Goal: Task Accomplishment & Management: Use online tool/utility

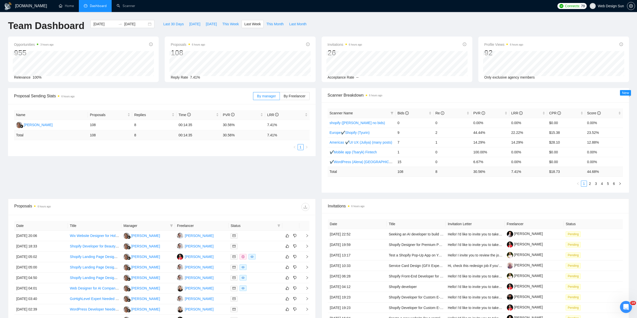
click at [227, 163] on div "Proposal Sending Stats 6 hours ago By manager By Freelancer Name Proposals Repl…" at bounding box center [318, 143] width 627 height 111
click at [225, 124] on td "30.56%" at bounding box center [243, 125] width 44 height 11
click at [227, 129] on td "30.56%" at bounding box center [243, 125] width 44 height 11
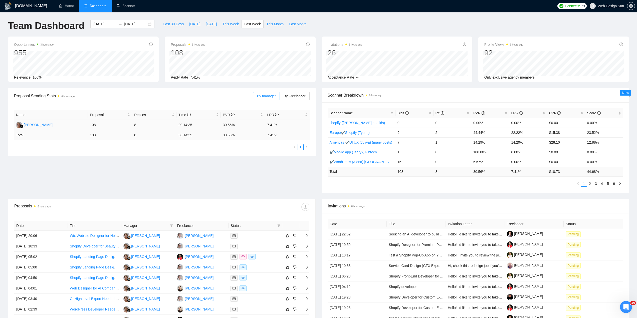
click at [226, 127] on td "30.56%" at bounding box center [243, 125] width 44 height 11
click at [225, 125] on td "30.56%" at bounding box center [243, 125] width 44 height 11
drag, startPoint x: 225, startPoint y: 125, endPoint x: 223, endPoint y: 131, distance: 5.5
click at [223, 130] on td "30.56%" at bounding box center [243, 125] width 44 height 11
click at [225, 126] on td "30.56%" at bounding box center [243, 125] width 44 height 11
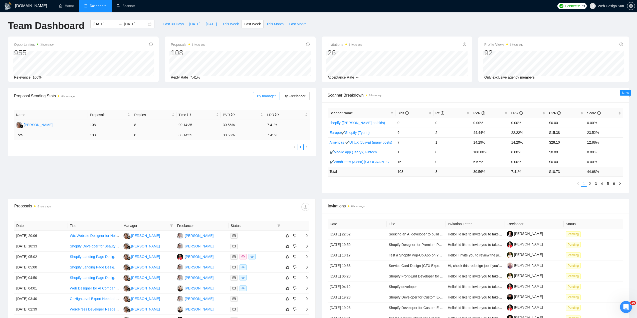
click at [225, 126] on td "30.56%" at bounding box center [243, 125] width 44 height 11
click at [226, 126] on td "30.56%" at bounding box center [243, 125] width 44 height 11
click at [225, 125] on td "30.56%" at bounding box center [243, 125] width 44 height 11
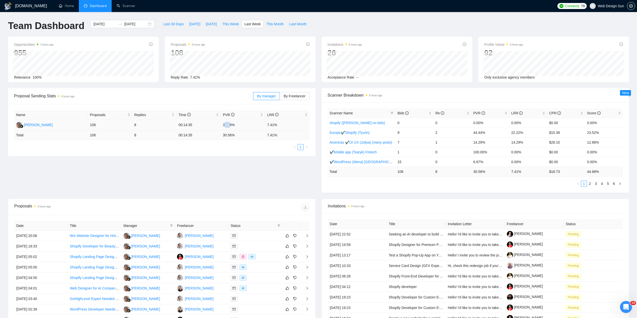
click at [232, 125] on td "30.56%" at bounding box center [243, 125] width 44 height 11
click at [233, 125] on td "30.56%" at bounding box center [243, 125] width 44 height 11
click at [232, 125] on td "30.56%" at bounding box center [243, 125] width 44 height 11
click at [230, 124] on td "30.56%" at bounding box center [243, 125] width 44 height 11
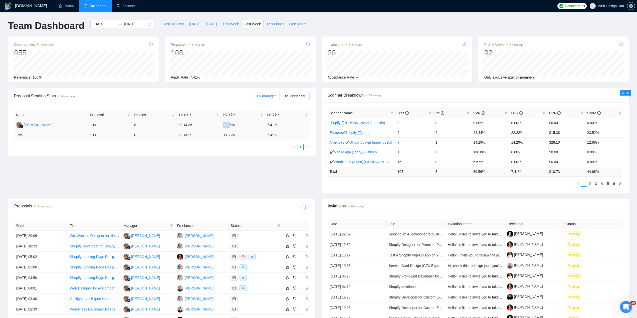
drag, startPoint x: 230, startPoint y: 124, endPoint x: 219, endPoint y: 125, distance: 10.9
click at [220, 125] on tr "[PERSON_NAME] 108 8 00:14:35 30.56% 7.41%" at bounding box center [162, 125] width 296 height 11
click at [219, 125] on td "00:14:35" at bounding box center [199, 125] width 44 height 11
click at [222, 124] on td "30.56%" at bounding box center [243, 125] width 44 height 11
click at [224, 124] on td "30.56%" at bounding box center [243, 125] width 44 height 11
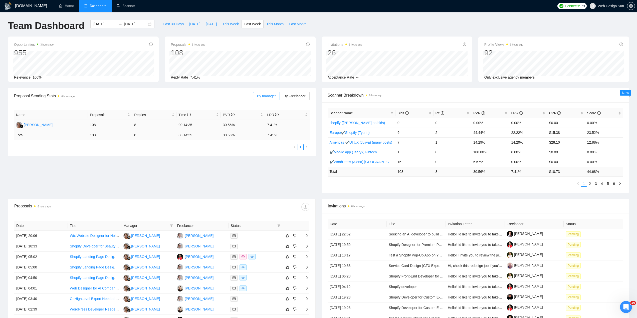
click at [226, 124] on td "30.56%" at bounding box center [243, 125] width 44 height 11
click at [228, 124] on td "30.56%" at bounding box center [243, 125] width 44 height 11
click at [230, 124] on td "30.56%" at bounding box center [243, 125] width 44 height 11
click at [229, 124] on td "30.56%" at bounding box center [243, 125] width 44 height 11
drag, startPoint x: 226, startPoint y: 124, endPoint x: 224, endPoint y: 124, distance: 2.6
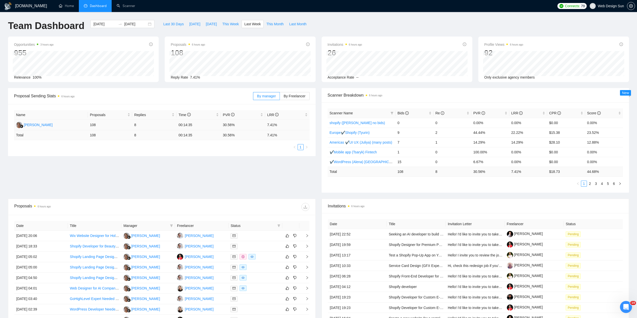
click at [226, 124] on td "30.56%" at bounding box center [243, 125] width 44 height 11
click at [223, 124] on td "30.56%" at bounding box center [243, 125] width 44 height 11
drag, startPoint x: 223, startPoint y: 124, endPoint x: 232, endPoint y: 125, distance: 8.4
click at [232, 125] on td "30.56%" at bounding box center [243, 125] width 44 height 11
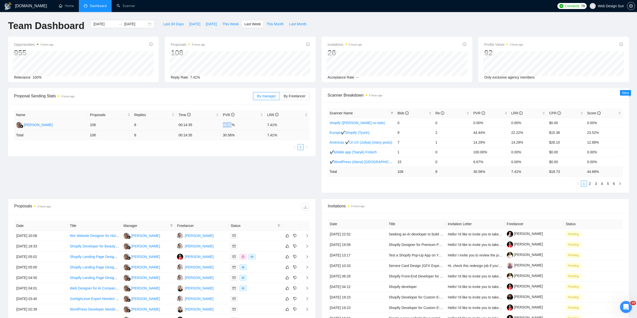
click at [232, 126] on td "30.56%" at bounding box center [243, 125] width 44 height 11
click at [231, 126] on td "30.56%" at bounding box center [243, 125] width 44 height 11
drag, startPoint x: 229, startPoint y: 126, endPoint x: 226, endPoint y: 126, distance: 3.3
click at [228, 126] on td "30.56%" at bounding box center [243, 125] width 44 height 11
drag, startPoint x: 226, startPoint y: 126, endPoint x: 220, endPoint y: 127, distance: 5.6
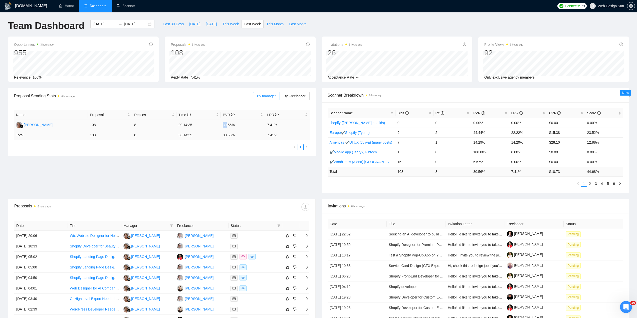
click at [222, 127] on td "30.56%" at bounding box center [243, 125] width 44 height 11
click at [223, 133] on td "30.56 %" at bounding box center [243, 136] width 44 height 10
click at [225, 133] on td "30.56 %" at bounding box center [243, 136] width 44 height 10
click at [226, 137] on td "30.56 %" at bounding box center [243, 136] width 44 height 10
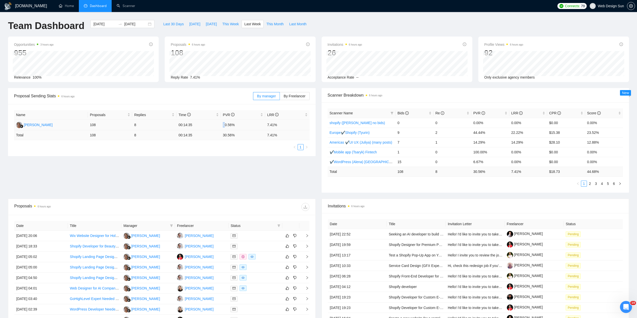
click at [224, 123] on td "30.56%" at bounding box center [243, 125] width 44 height 11
click at [226, 123] on td "30.56%" at bounding box center [243, 125] width 44 height 11
click at [227, 123] on td "30.56%" at bounding box center [243, 125] width 44 height 11
click at [228, 124] on td "30.56%" at bounding box center [243, 125] width 44 height 11
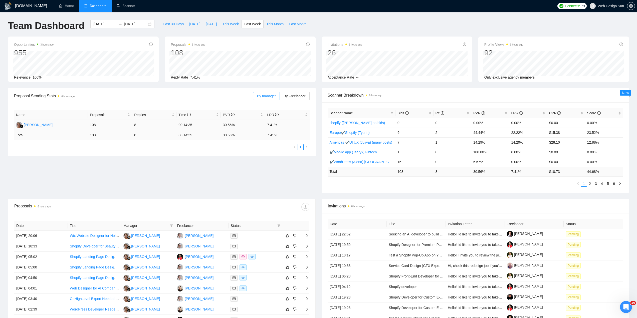
click at [228, 124] on td "30.56%" at bounding box center [243, 125] width 44 height 11
click at [229, 124] on td "30.56%" at bounding box center [243, 125] width 44 height 11
click at [228, 124] on td "30.56%" at bounding box center [243, 125] width 44 height 11
click at [226, 124] on td "30.56%" at bounding box center [243, 125] width 44 height 11
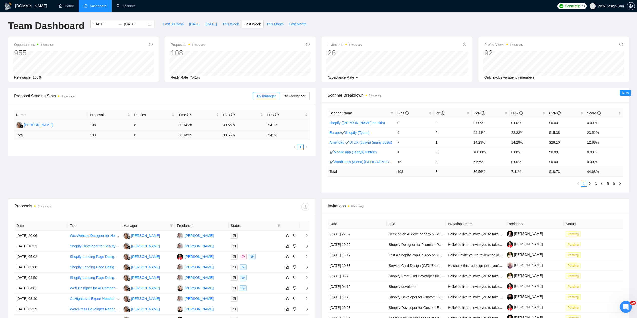
click at [228, 124] on td "30.56%" at bounding box center [243, 125] width 44 height 11
click at [227, 124] on td "30.56%" at bounding box center [243, 125] width 44 height 11
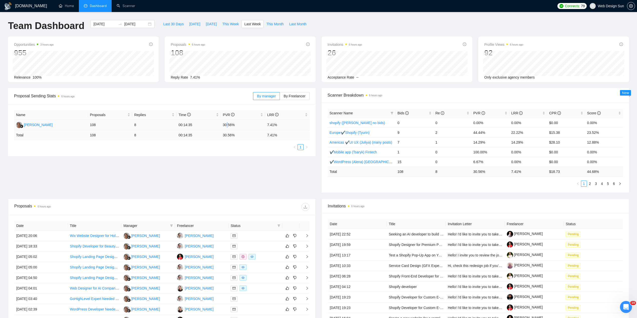
click at [227, 125] on td "30.56%" at bounding box center [243, 125] width 44 height 11
click at [219, 125] on td "00:14:35" at bounding box center [199, 125] width 44 height 11
drag, startPoint x: 224, startPoint y: 123, endPoint x: 227, endPoint y: 124, distance: 3.2
click at [227, 124] on td "30.56%" at bounding box center [243, 125] width 44 height 11
click at [228, 124] on td "30.56%" at bounding box center [243, 125] width 44 height 11
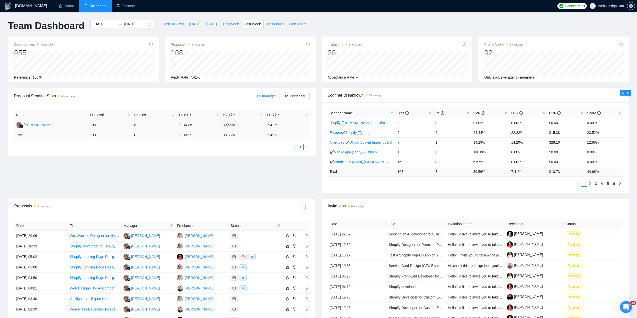
click at [226, 124] on td "30.56%" at bounding box center [243, 125] width 44 height 11
click at [227, 124] on td "30.56%" at bounding box center [243, 125] width 44 height 11
click at [232, 124] on td "30.56%" at bounding box center [243, 125] width 44 height 11
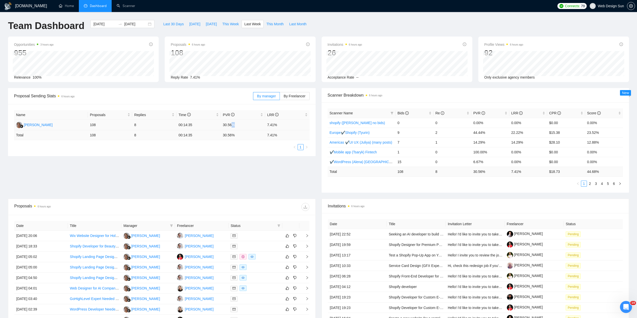
click at [231, 124] on td "30.56%" at bounding box center [243, 125] width 44 height 11
click at [293, 98] on span "By Freelancer" at bounding box center [295, 96] width 22 height 4
click at [280, 97] on input "By Freelancer" at bounding box center [280, 97] width 0 height 0
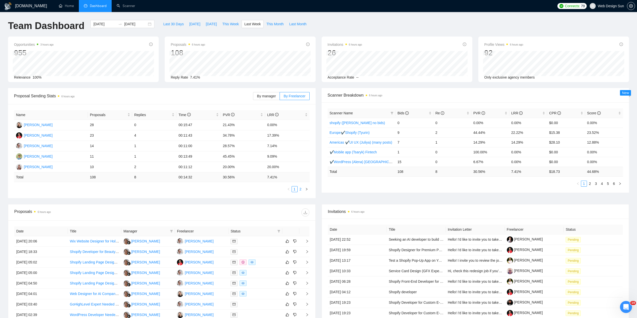
click at [300, 191] on link "2" at bounding box center [301, 190] width 6 height 6
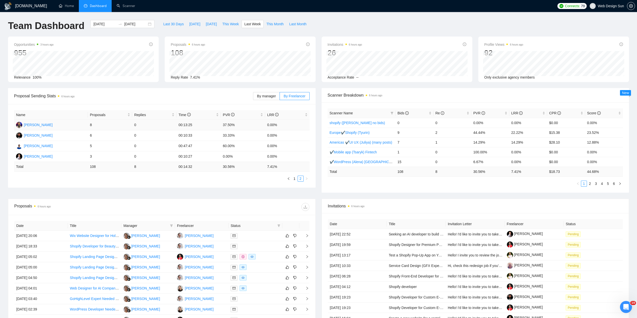
click at [226, 124] on td "37.50%" at bounding box center [243, 125] width 44 height 11
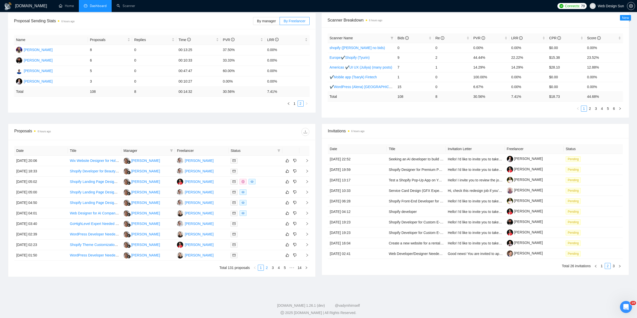
click at [268, 270] on link "2" at bounding box center [267, 268] width 6 height 6
click at [274, 269] on link "3" at bounding box center [273, 268] width 6 height 6
click at [279, 270] on link "4" at bounding box center [279, 268] width 6 height 6
click at [279, 269] on link "5" at bounding box center [279, 268] width 6 height 6
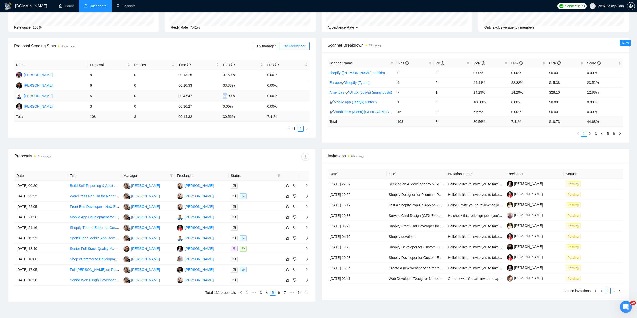
drag, startPoint x: 222, startPoint y: 97, endPoint x: 226, endPoint y: 97, distance: 4.0
click at [226, 97] on td "60.00%" at bounding box center [243, 96] width 44 height 11
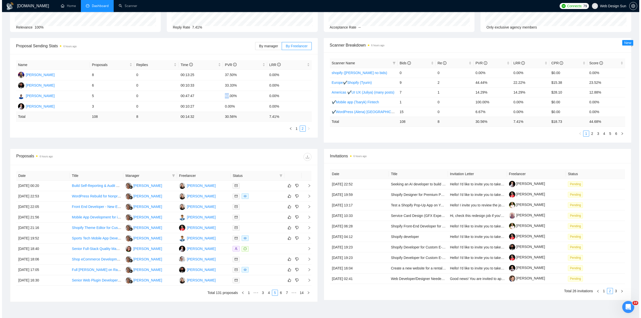
scroll to position [75, 0]
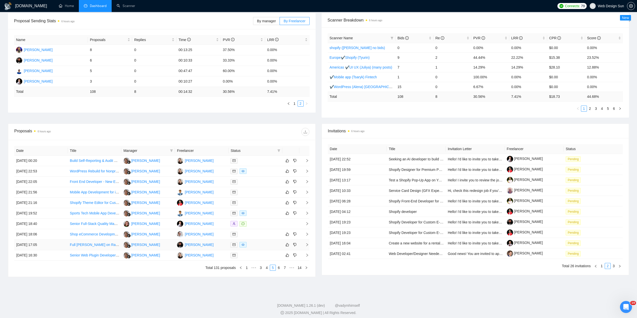
click at [262, 244] on div at bounding box center [256, 245] width 50 height 6
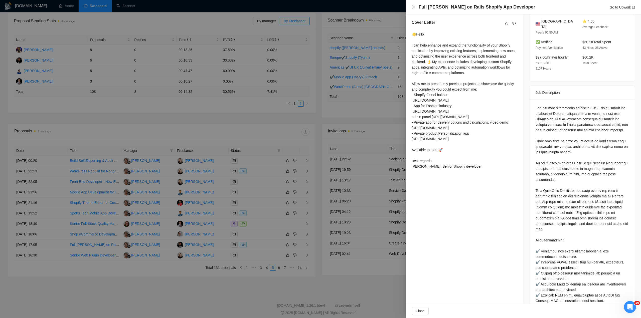
scroll to position [57, 0]
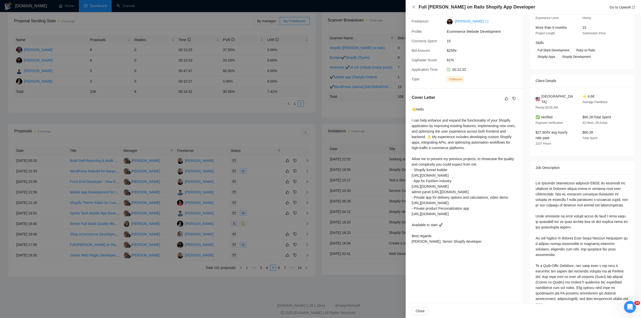
click at [291, 228] on div at bounding box center [320, 159] width 641 height 318
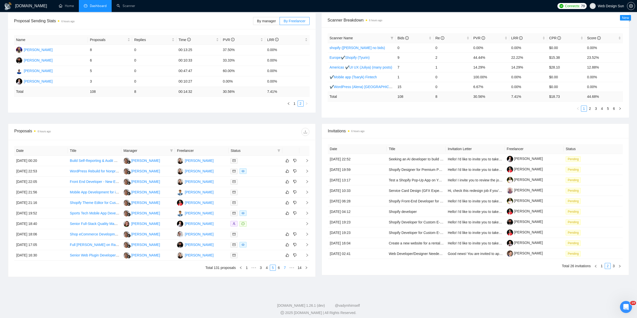
click at [279, 270] on link "6" at bounding box center [279, 268] width 6 height 6
click at [258, 182] on div at bounding box center [256, 182] width 50 height 6
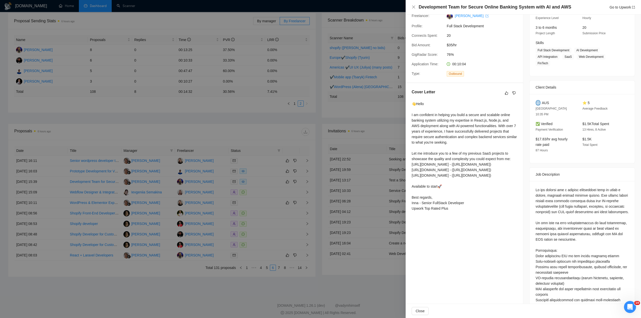
scroll to position [118, 0]
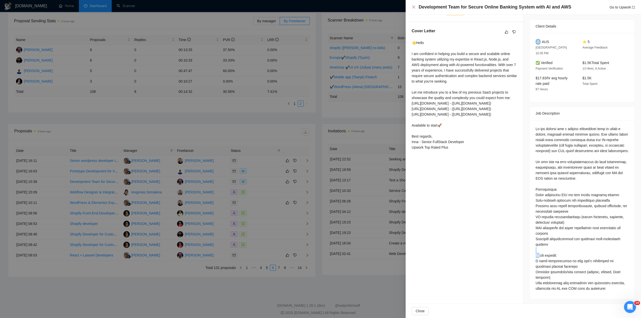
drag, startPoint x: 538, startPoint y: 253, endPoint x: 568, endPoint y: 250, distance: 30.0
click at [568, 249] on div at bounding box center [582, 208] width 93 height 165
drag, startPoint x: 564, startPoint y: 253, endPoint x: 560, endPoint y: 253, distance: 3.5
click at [563, 253] on div at bounding box center [582, 208] width 93 height 165
drag, startPoint x: 559, startPoint y: 253, endPoint x: 542, endPoint y: 252, distance: 17.1
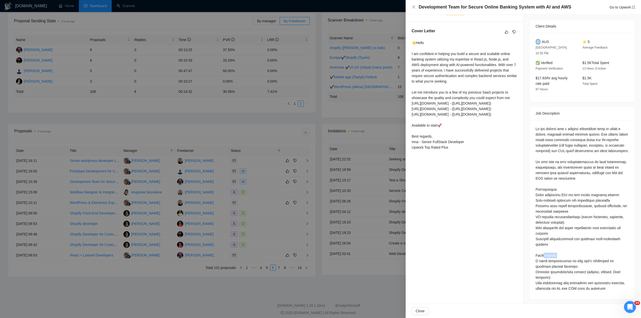
click at [544, 252] on div at bounding box center [582, 208] width 93 height 165
click at [544, 253] on div at bounding box center [582, 208] width 93 height 165
click at [545, 253] on div at bounding box center [582, 208] width 93 height 165
click at [546, 259] on div at bounding box center [582, 208] width 93 height 165
click at [545, 259] on div at bounding box center [582, 208] width 93 height 165
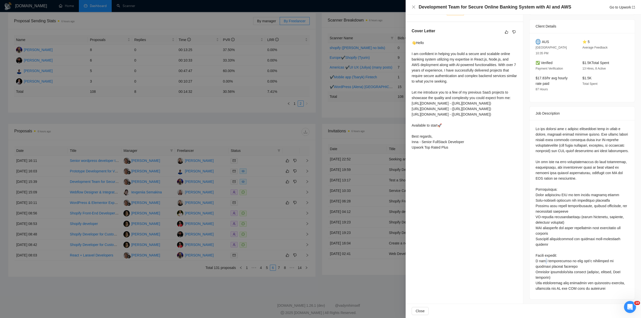
click at [542, 261] on div at bounding box center [582, 208] width 93 height 165
click at [552, 262] on div at bounding box center [582, 208] width 93 height 165
click at [579, 261] on div at bounding box center [582, 208] width 93 height 165
click at [579, 262] on div at bounding box center [582, 208] width 93 height 165
click at [560, 273] on div at bounding box center [582, 208] width 93 height 165
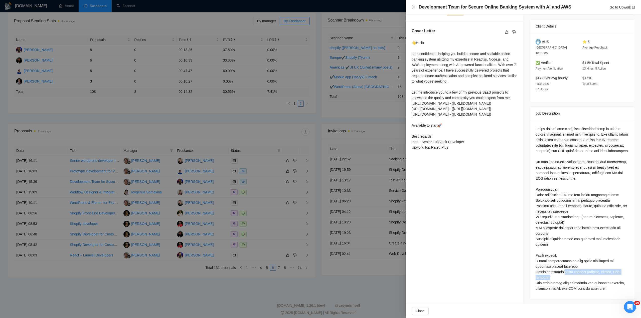
click at [560, 273] on div at bounding box center [582, 208] width 93 height 165
click at [559, 273] on div at bounding box center [582, 208] width 93 height 165
click at [615, 271] on div at bounding box center [582, 208] width 93 height 165
click at [614, 271] on div at bounding box center [582, 208] width 93 height 165
drag, startPoint x: 586, startPoint y: 272, endPoint x: 591, endPoint y: 273, distance: 4.4
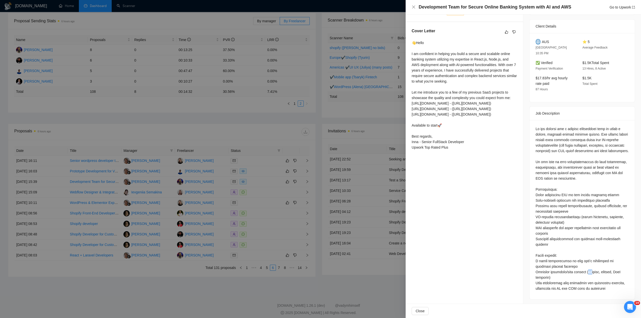
click at [591, 273] on div at bounding box center [582, 208] width 93 height 165
click at [606, 268] on div at bounding box center [582, 208] width 93 height 165
click at [607, 269] on div at bounding box center [582, 208] width 93 height 165
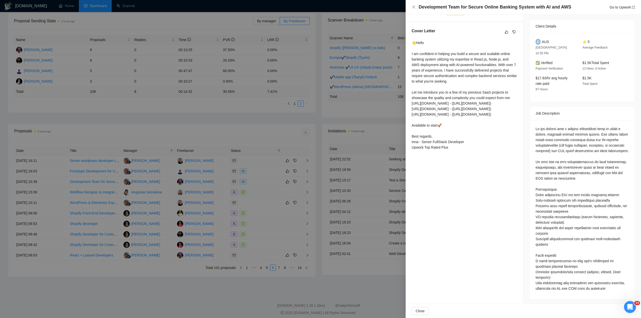
scroll to position [93, 0]
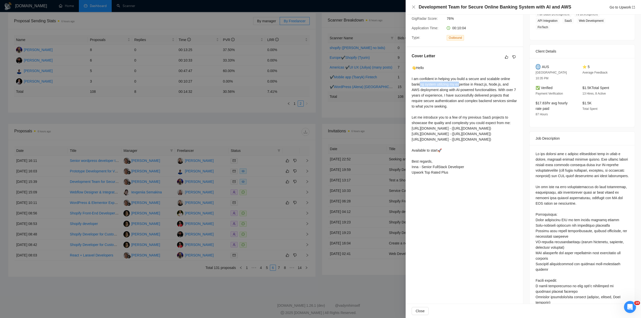
drag, startPoint x: 420, startPoint y: 82, endPoint x: 455, endPoint y: 86, distance: 35.3
click at [459, 86] on div "👋Hello I am confident in helping you build a secure and scalable online banking…" at bounding box center [464, 120] width 105 height 110
click at [456, 85] on div "👋Hello I am confident in helping you build a secure and scalable online banking…" at bounding box center [464, 120] width 105 height 110
click at [426, 82] on div "👋Hello I am confident in helping you build a secure and scalable online banking…" at bounding box center [464, 120] width 105 height 110
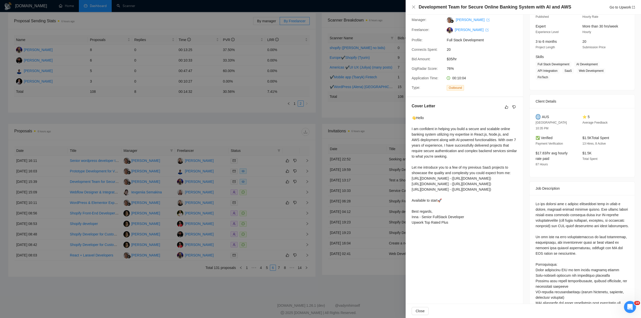
click at [431, 135] on div "👋Hello I am confident in helping you build a secure and scalable online banking…" at bounding box center [464, 170] width 105 height 110
drag, startPoint x: 563, startPoint y: 211, endPoint x: 572, endPoint y: 223, distance: 14.8
click at [572, 223] on div at bounding box center [582, 283] width 93 height 165
click at [448, 142] on div "👋Hello I am confident in helping you build a secure and scalable online banking…" at bounding box center [464, 170] width 105 height 110
drag, startPoint x: 447, startPoint y: 129, endPoint x: 460, endPoint y: 141, distance: 18.1
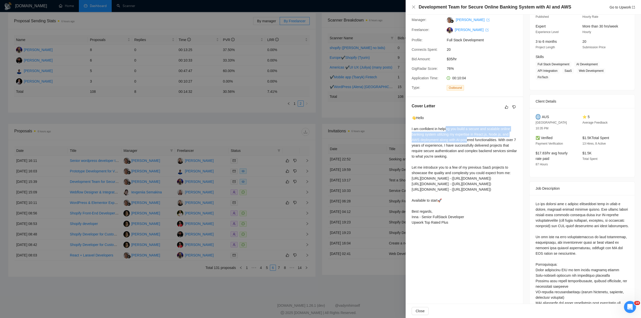
click at [460, 141] on div "👋Hello I am confident in helping you build a secure and scalable online banking…" at bounding box center [464, 170] width 105 height 110
click at [468, 142] on div "👋Hello I am confident in helping you build a secure and scalable online banking…" at bounding box center [464, 170] width 105 height 110
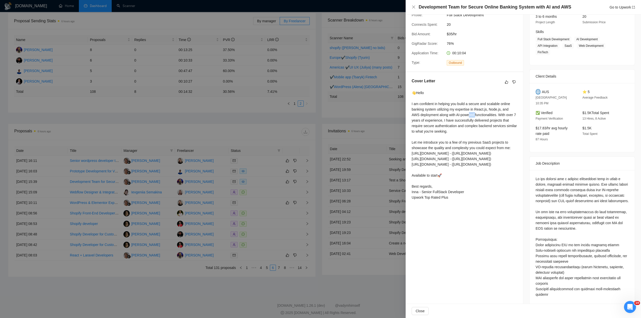
scroll to position [118, 0]
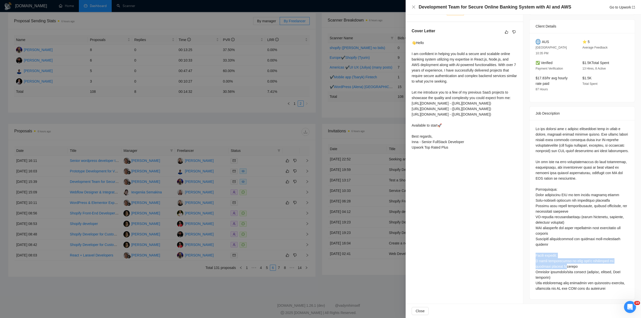
drag, startPoint x: 538, startPoint y: 256, endPoint x: 549, endPoint y: 263, distance: 12.9
click at [549, 263] on div at bounding box center [582, 209] width 105 height 179
click at [549, 262] on div at bounding box center [582, 208] width 93 height 165
click at [537, 260] on div at bounding box center [582, 208] width 93 height 165
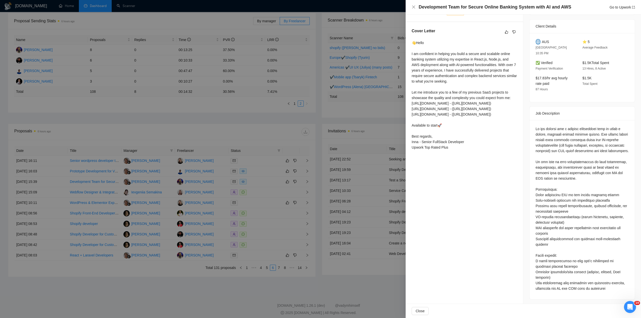
drag, startPoint x: 560, startPoint y: 275, endPoint x: 558, endPoint y: 274, distance: 2.7
click at [559, 275] on div at bounding box center [582, 208] width 93 height 165
drag, startPoint x: 558, startPoint y: 274, endPoint x: 553, endPoint y: 270, distance: 6.0
click at [556, 274] on div at bounding box center [582, 208] width 93 height 165
click at [552, 270] on div at bounding box center [582, 208] width 93 height 165
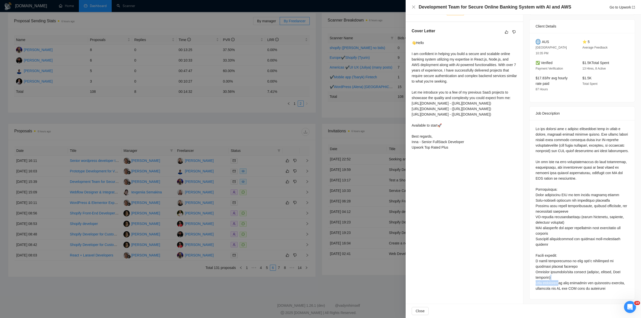
click at [561, 283] on div at bounding box center [582, 208] width 93 height 165
drag, startPoint x: 568, startPoint y: 286, endPoint x: 575, endPoint y: 285, distance: 6.6
click at [568, 285] on div at bounding box center [582, 208] width 93 height 165
drag, startPoint x: 575, startPoint y: 285, endPoint x: 589, endPoint y: 286, distance: 14.6
click at [576, 285] on div at bounding box center [582, 208] width 93 height 165
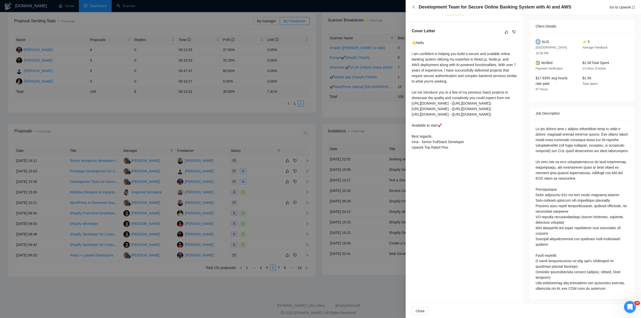
drag, startPoint x: 589, startPoint y: 286, endPoint x: 585, endPoint y: 284, distance: 4.5
click at [588, 286] on div at bounding box center [582, 208] width 93 height 165
click at [530, 259] on div at bounding box center [582, 209] width 105 height 179
click at [536, 253] on div at bounding box center [582, 208] width 93 height 165
click at [537, 253] on div at bounding box center [582, 208] width 93 height 165
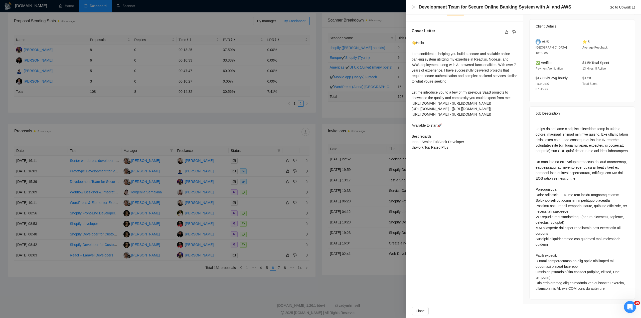
click at [538, 253] on div at bounding box center [582, 208] width 93 height 165
click at [540, 253] on div at bounding box center [582, 208] width 93 height 165
click at [530, 254] on div at bounding box center [582, 209] width 105 height 179
drag, startPoint x: 531, startPoint y: 255, endPoint x: 535, endPoint y: 255, distance: 3.5
click at [532, 255] on div at bounding box center [582, 209] width 105 height 179
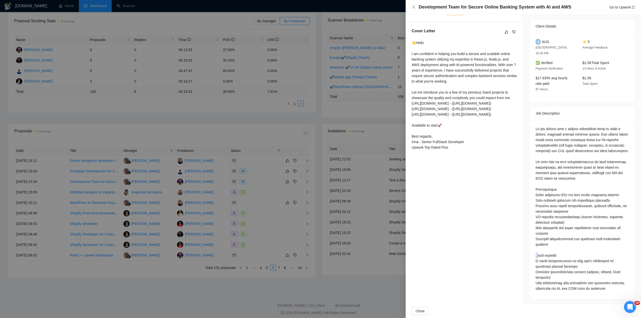
click at [536, 255] on div at bounding box center [582, 208] width 93 height 165
click at [540, 254] on div at bounding box center [582, 208] width 93 height 165
click at [542, 254] on div at bounding box center [582, 208] width 93 height 165
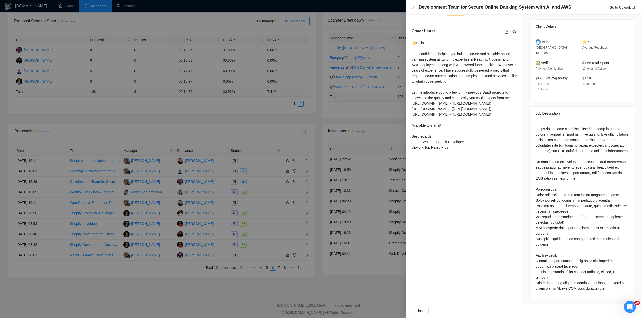
drag, startPoint x: 545, startPoint y: 254, endPoint x: 541, endPoint y: 252, distance: 4.5
click at [545, 254] on div at bounding box center [582, 208] width 93 height 165
click at [541, 252] on div at bounding box center [582, 208] width 93 height 165
click at [538, 254] on div at bounding box center [582, 208] width 93 height 165
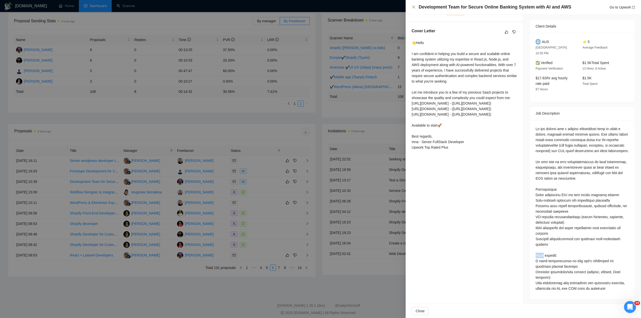
click at [537, 254] on div at bounding box center [582, 208] width 93 height 165
click at [536, 254] on div at bounding box center [582, 208] width 93 height 165
click at [536, 253] on div at bounding box center [582, 208] width 93 height 165
click at [536, 255] on div at bounding box center [582, 208] width 93 height 165
click at [539, 259] on div at bounding box center [582, 208] width 93 height 165
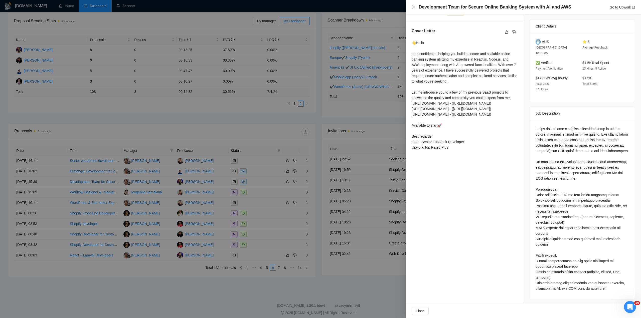
click at [539, 259] on div at bounding box center [582, 208] width 93 height 165
click at [536, 265] on div at bounding box center [582, 208] width 93 height 165
click at [536, 264] on div at bounding box center [582, 208] width 93 height 165
click at [537, 254] on div at bounding box center [582, 208] width 93 height 165
click at [537, 253] on div at bounding box center [582, 208] width 93 height 165
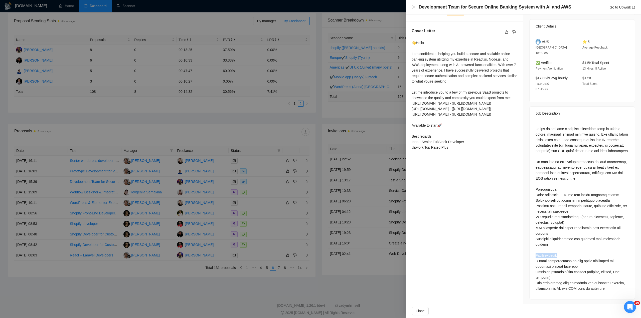
drag, startPoint x: 532, startPoint y: 254, endPoint x: 561, endPoint y: 253, distance: 29.3
click at [561, 253] on div at bounding box center [582, 209] width 105 height 179
click at [561, 253] on div at bounding box center [582, 208] width 93 height 165
click at [555, 254] on div at bounding box center [582, 208] width 93 height 165
click at [551, 254] on div at bounding box center [582, 208] width 93 height 165
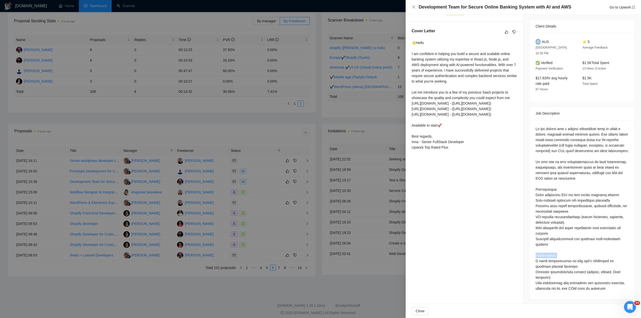
click at [551, 254] on div at bounding box center [582, 208] width 93 height 165
click at [551, 253] on div at bounding box center [582, 208] width 93 height 165
click at [553, 252] on div at bounding box center [582, 208] width 93 height 165
click at [546, 258] on div at bounding box center [582, 208] width 93 height 165
click at [547, 258] on div at bounding box center [582, 208] width 93 height 165
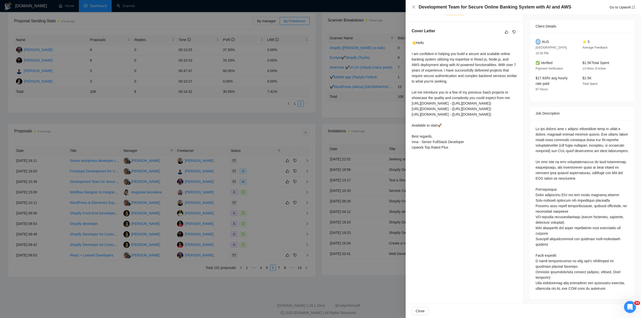
click at [537, 258] on div at bounding box center [582, 208] width 93 height 165
drag, startPoint x: 549, startPoint y: 261, endPoint x: 578, endPoint y: 259, distance: 29.1
click at [578, 260] on div at bounding box center [582, 208] width 93 height 165
drag, startPoint x: 581, startPoint y: 258, endPoint x: 582, endPoint y: 262, distance: 3.4
click at [582, 259] on div at bounding box center [582, 208] width 93 height 165
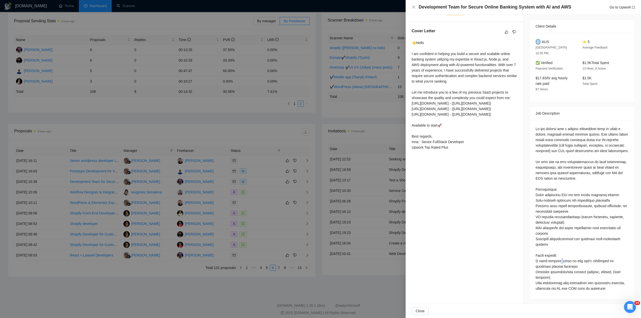
drag, startPoint x: 556, startPoint y: 259, endPoint x: 562, endPoint y: 260, distance: 5.8
click at [559, 260] on div at bounding box center [582, 208] width 93 height 165
click at [578, 258] on div at bounding box center [582, 208] width 93 height 165
click at [261, 186] on div at bounding box center [320, 159] width 641 height 318
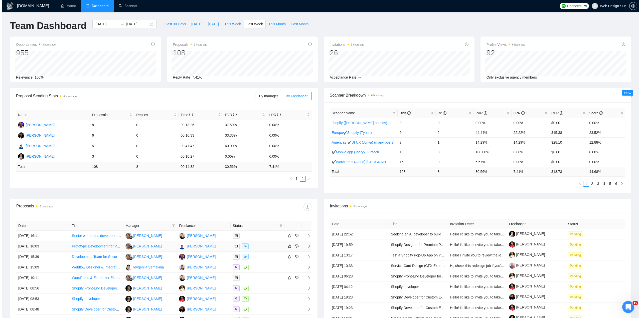
scroll to position [79, 0]
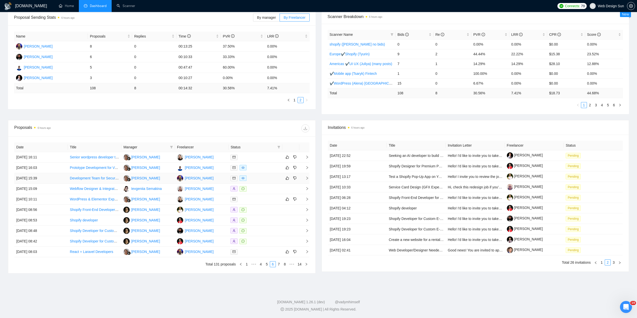
click at [267, 178] on div at bounding box center [256, 179] width 50 height 6
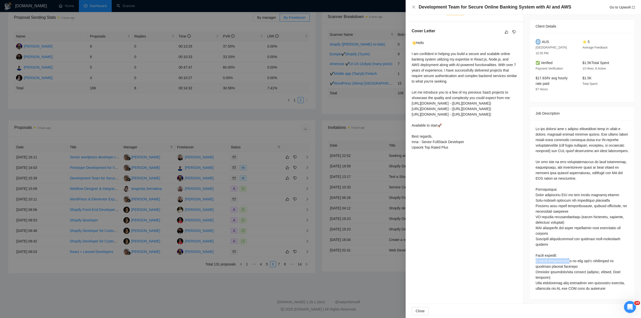
drag, startPoint x: 537, startPoint y: 258, endPoint x: 562, endPoint y: 259, distance: 25.3
click at [562, 259] on div at bounding box center [582, 209] width 105 height 179
click at [562, 260] on div at bounding box center [582, 208] width 93 height 165
click at [565, 265] on div at bounding box center [582, 208] width 93 height 165
click at [560, 261] on div at bounding box center [582, 208] width 93 height 165
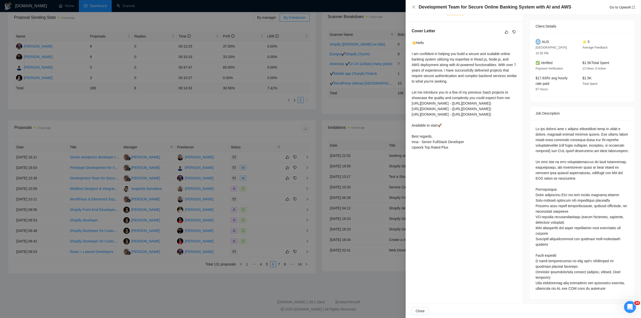
click at [581, 261] on div at bounding box center [582, 208] width 93 height 165
click at [592, 262] on div at bounding box center [582, 208] width 93 height 165
click at [604, 262] on div at bounding box center [582, 208] width 93 height 165
click at [613, 260] on div at bounding box center [582, 208] width 93 height 165
click at [553, 267] on div at bounding box center [582, 208] width 93 height 165
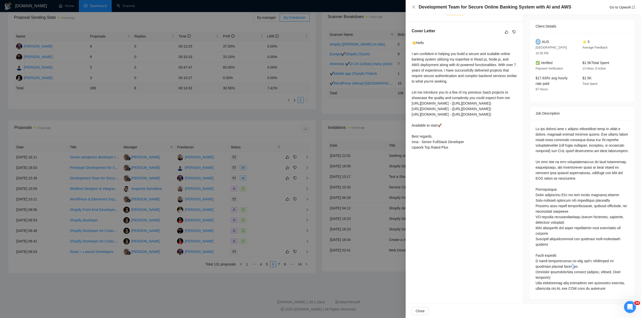
click at [553, 267] on div at bounding box center [582, 208] width 93 height 165
click at [555, 266] on div at bounding box center [582, 208] width 93 height 165
click at [546, 264] on div at bounding box center [582, 208] width 93 height 165
click at [545, 262] on div at bounding box center [582, 208] width 93 height 165
click at [551, 263] on div at bounding box center [582, 208] width 93 height 165
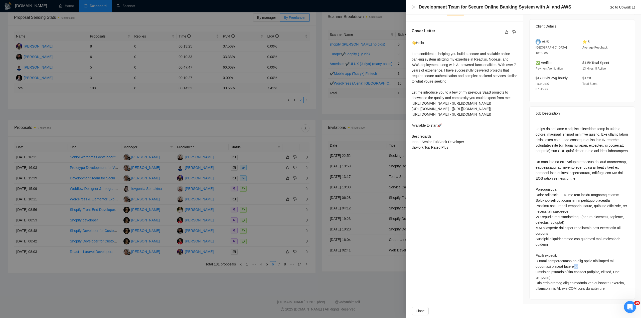
drag, startPoint x: 556, startPoint y: 263, endPoint x: 558, endPoint y: 265, distance: 3.0
click at [557, 264] on div at bounding box center [582, 208] width 93 height 165
click at [554, 263] on div at bounding box center [582, 208] width 93 height 165
click at [556, 263] on div at bounding box center [582, 208] width 93 height 165
drag, startPoint x: 534, startPoint y: 281, endPoint x: 609, endPoint y: 287, distance: 74.6
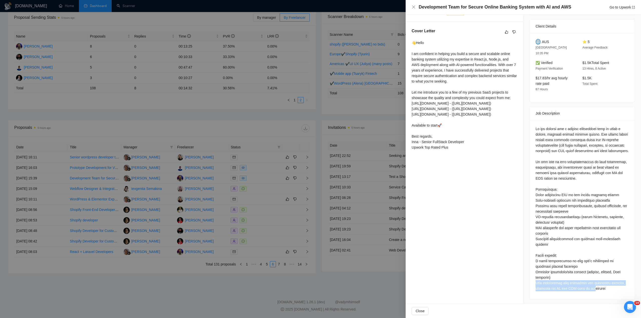
click at [608, 287] on div at bounding box center [582, 208] width 93 height 165
click at [608, 286] on div at bounding box center [582, 208] width 93 height 165
click at [608, 285] on div at bounding box center [582, 208] width 93 height 165
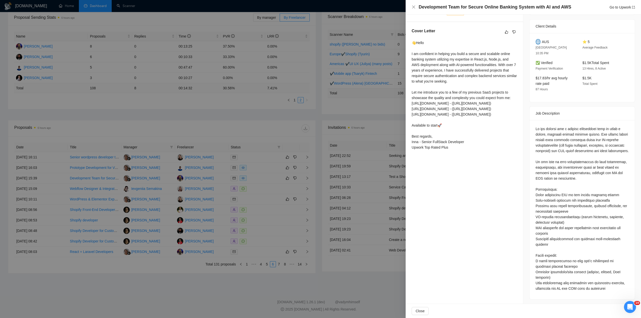
click at [607, 285] on div at bounding box center [582, 208] width 93 height 165
click at [608, 282] on div at bounding box center [582, 208] width 93 height 165
click at [271, 182] on div at bounding box center [320, 159] width 641 height 318
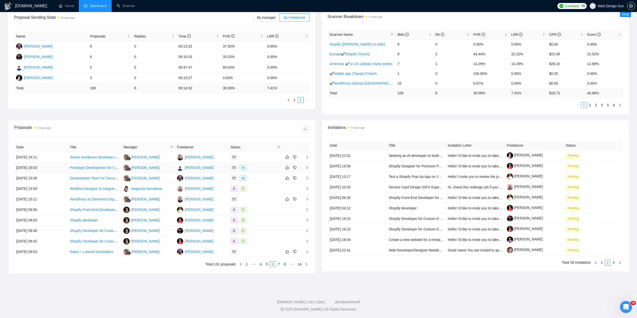
click at [257, 170] on div at bounding box center [256, 168] width 50 height 6
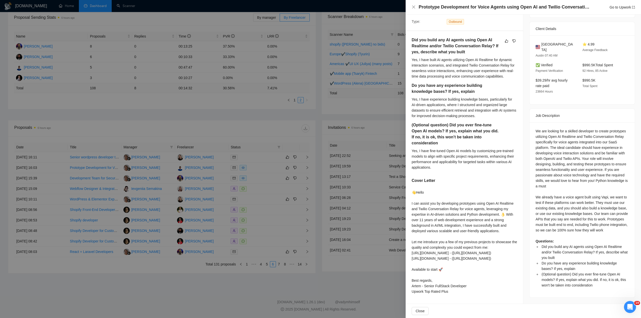
scroll to position [93, 0]
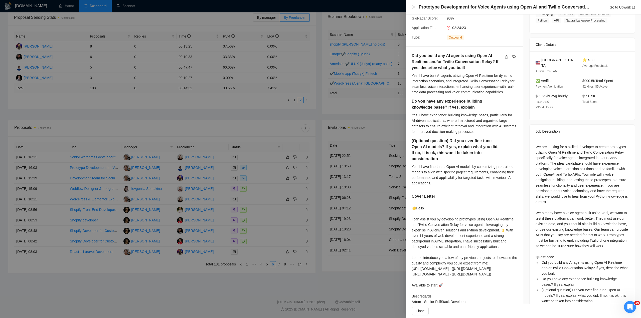
click at [276, 215] on div at bounding box center [320, 159] width 641 height 318
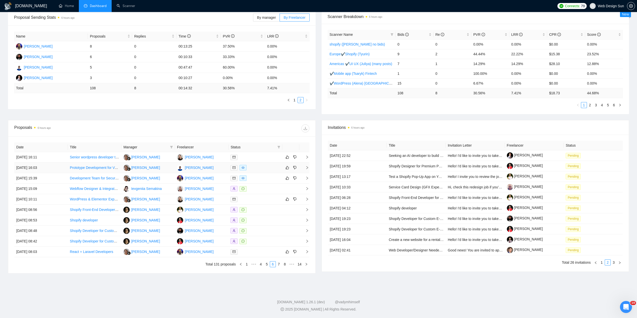
click at [260, 166] on div at bounding box center [256, 168] width 50 height 6
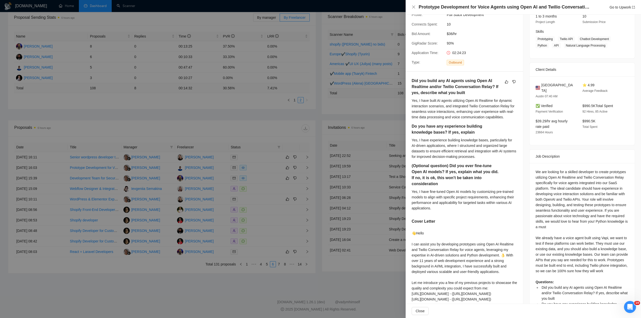
scroll to position [118, 0]
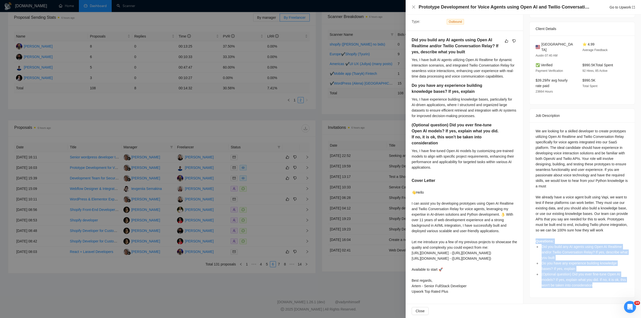
drag, startPoint x: 534, startPoint y: 232, endPoint x: 599, endPoint y: 277, distance: 78.8
click at [599, 277] on div "We are looking for a skilled developer to create prototypes utilizing Open AI R…" at bounding box center [582, 209] width 105 height 175
click at [598, 275] on li "(Optional question) Did you ever fine-tune Open AI models? If yes, explain what…" at bounding box center [585, 280] width 88 height 17
click at [543, 245] on span "Did you build any AI agents using Open AI Realtime and/or Twilio Conversation R…" at bounding box center [585, 252] width 86 height 15
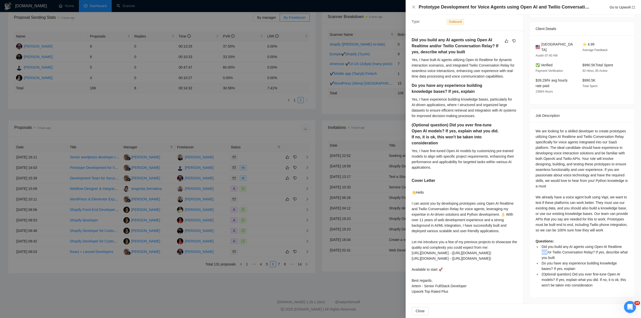
click at [543, 245] on span "Did you build any AI agents using Open AI Realtime and/or Twilio Conversation R…" at bounding box center [585, 252] width 86 height 15
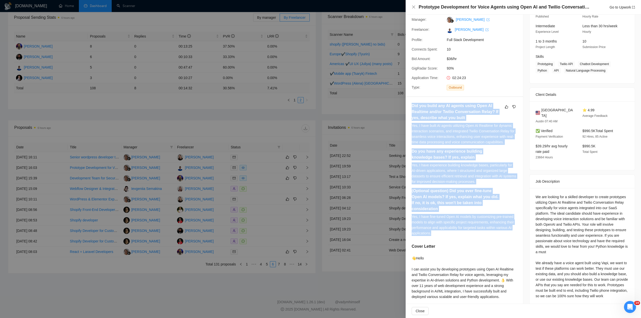
drag, startPoint x: 418, startPoint y: 115, endPoint x: 493, endPoint y: 229, distance: 136.7
click at [494, 236] on div "Did you build any AI agents using Open AI Realtime and/or Twilio Conversation R…" at bounding box center [464, 171] width 105 height 137
click at [493, 229] on div "Yes, I have fine-tuned Open AI models by customizing pre-trained models to alig…" at bounding box center [464, 225] width 105 height 22
click at [442, 127] on div "Yes, I have built AI agents utilizing Open AI Realtime for dynamic interaction …" at bounding box center [464, 134] width 105 height 22
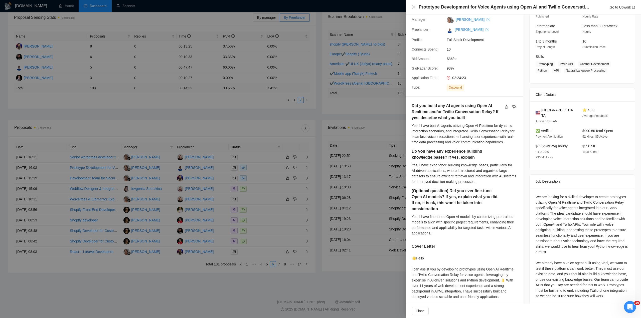
click at [440, 112] on h5 "Did you build any AI agents using Open AI Realtime and/or Twilio Conversation R…" at bounding box center [457, 112] width 90 height 18
click at [414, 124] on div "Yes, I have built AI agents utilizing Open AI Realtime for dynamic interaction …" at bounding box center [464, 134] width 105 height 22
drag, startPoint x: 413, startPoint y: 125, endPoint x: 496, endPoint y: 132, distance: 83.7
click at [491, 134] on div "Yes, I have built AI agents utilizing Open AI Realtime for dynamic interaction …" at bounding box center [464, 134] width 105 height 22
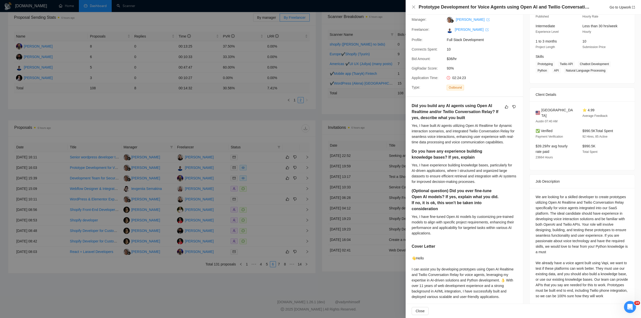
click at [495, 135] on div "Yes, I have built AI agents utilizing Open AI Realtime for dynamic interaction …" at bounding box center [464, 134] width 105 height 22
click at [276, 202] on div at bounding box center [320, 159] width 641 height 318
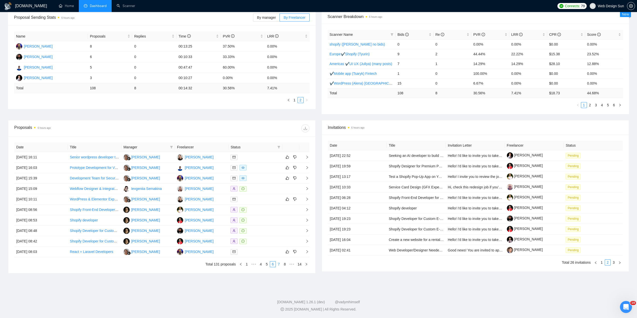
click at [280, 265] on link "7" at bounding box center [279, 265] width 6 height 6
click at [261, 253] on div at bounding box center [256, 252] width 50 height 6
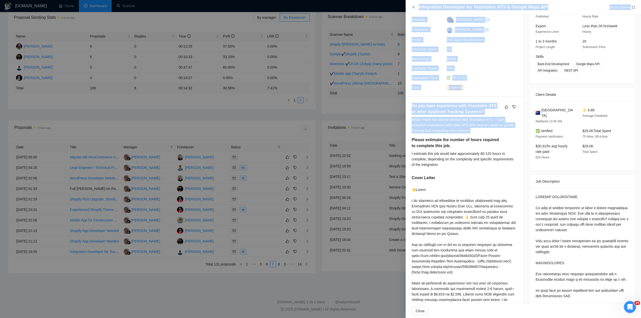
drag, startPoint x: 474, startPoint y: 130, endPoint x: 398, endPoint y: 115, distance: 76.8
click at [398, 115] on div "Integration Developer for Teamtailor ATS & Google Maps API Go to Upwork Proposa…" at bounding box center [320, 159] width 641 height 318
click at [420, 120] on div "While I have not directly worked with Teamtailor ATS, I have extensive experien…" at bounding box center [464, 125] width 105 height 17
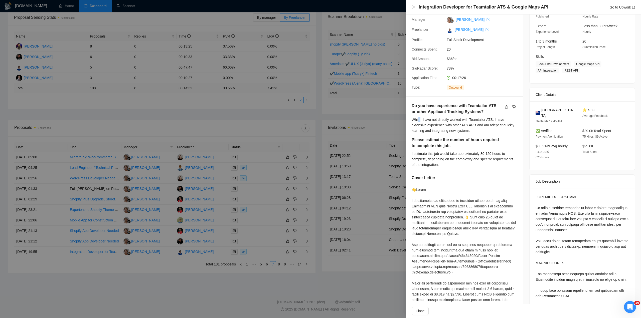
click at [420, 120] on div "While I have not directly worked with Teamtailor ATS, I have extensive experien…" at bounding box center [464, 125] width 105 height 17
click at [412, 118] on div "While I have not directly worked with Teamtailor ATS, I have extensive experien…" at bounding box center [464, 125] width 105 height 17
drag, startPoint x: 412, startPoint y: 118, endPoint x: 491, endPoint y: 129, distance: 79.6
click at [491, 129] on div "While I have not directly worked with Teamtailor ATS, I have extensive experien…" at bounding box center [464, 125] width 105 height 17
click at [485, 133] on div "While I have not directly worked with Teamtailor ATS, I have extensive experien…" at bounding box center [464, 125] width 105 height 17
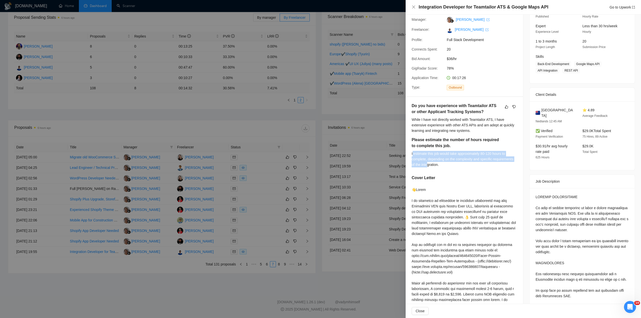
drag, startPoint x: 413, startPoint y: 153, endPoint x: 427, endPoint y: 163, distance: 17.2
click at [427, 163] on div "I estimate this job would take approximately 80-120 hours to complete, dependin…" at bounding box center [464, 159] width 105 height 17
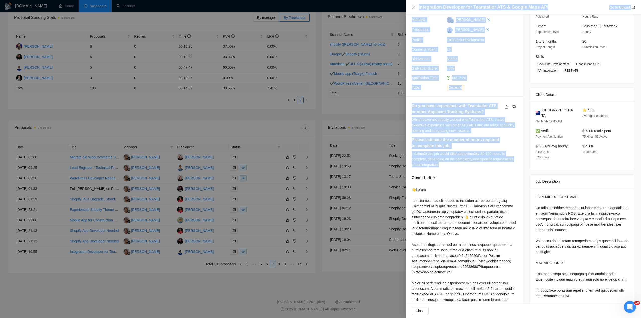
drag, startPoint x: 448, startPoint y: 166, endPoint x: 410, endPoint y: 153, distance: 39.8
click at [405, 154] on div "Integration Developer for Teamtailor ATS & Google Maps API Go to Upwork Proposa…" at bounding box center [320, 159] width 641 height 318
click at [427, 156] on div "I estimate this job would take approximately 80-120 hours to complete, dependin…" at bounding box center [464, 159] width 105 height 17
click at [422, 155] on div "I estimate this job would take approximately 80-120 hours to complete, dependin…" at bounding box center [464, 159] width 105 height 17
click at [421, 155] on div "I estimate this job would take approximately 80-120 hours to complete, dependin…" at bounding box center [464, 159] width 105 height 17
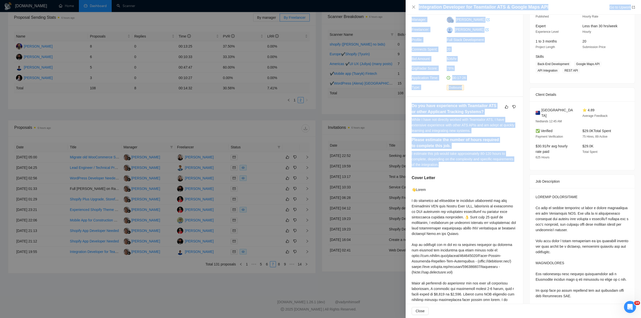
click at [421, 155] on div "I estimate this job would take approximately 80-120 hours to complete, dependin…" at bounding box center [464, 159] width 105 height 17
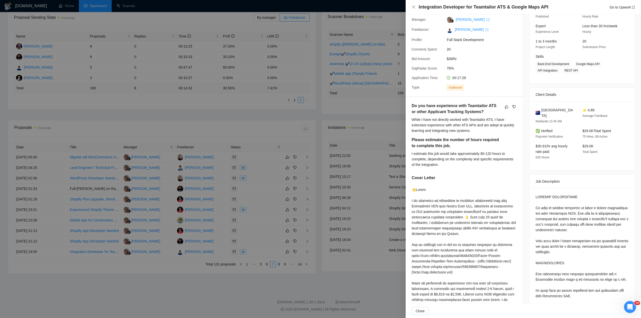
click at [421, 155] on div "I estimate this job would take approximately 80-120 hours to complete, dependin…" at bounding box center [464, 159] width 105 height 17
drag, startPoint x: 411, startPoint y: 153, endPoint x: 443, endPoint y: 166, distance: 35.2
click at [443, 166] on div "Do you have experience with Teamtailor ATS or other Applicant Tracking Systems?…" at bounding box center [464, 226] width 117 height 258
click at [487, 154] on div "I estimate this job would take approximately 80-120 hours to complete, dependin…" at bounding box center [464, 159] width 105 height 17
drag, startPoint x: 481, startPoint y: 153, endPoint x: 492, endPoint y: 154, distance: 10.8
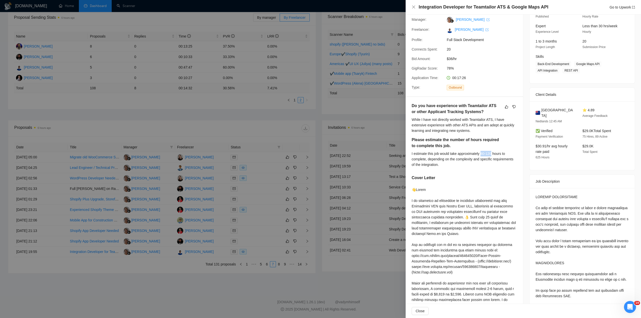
click at [492, 154] on div "I estimate this job would take approximately 80-120 hours to complete, dependin…" at bounding box center [464, 159] width 105 height 17
click at [494, 154] on div "I estimate this job would take approximately 80-120 hours to complete, dependin…" at bounding box center [464, 159] width 105 height 17
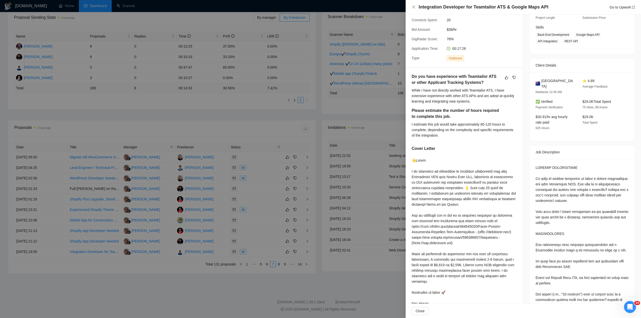
scroll to position [0, 0]
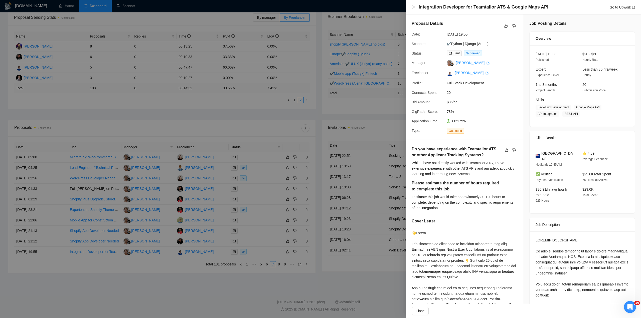
click at [480, 197] on div "I estimate this job would take approximately 80-120 hours to complete, dependin…" at bounding box center [464, 202] width 105 height 17
drag, startPoint x: 410, startPoint y: 182, endPoint x: 481, endPoint y: 191, distance: 71.9
click at [481, 191] on div "Do you have experience with Teamtailor ATS or other Applicant Tracking Systems?…" at bounding box center [464, 269] width 117 height 258
drag, startPoint x: 464, startPoint y: 192, endPoint x: 444, endPoint y: 193, distance: 19.8
click at [463, 192] on div "Please estimate the number of hours required to complete this job." at bounding box center [464, 187] width 105 height 14
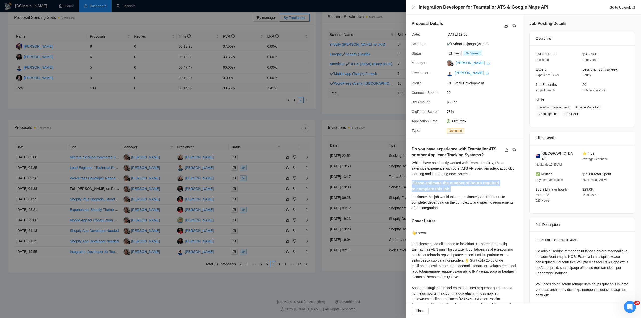
click at [439, 192] on div "Please estimate the number of hours required to complete this job." at bounding box center [464, 187] width 105 height 14
click at [443, 189] on h5 "Please estimate the number of hours required to complete this job." at bounding box center [457, 186] width 90 height 12
click at [429, 198] on div "I estimate this job would take approximately 80-120 hours to complete, dependin…" at bounding box center [464, 202] width 105 height 17
drag, startPoint x: 429, startPoint y: 198, endPoint x: 446, endPoint y: 198, distance: 17.3
click at [442, 199] on div "I estimate this job would take approximately 80-120 hours to complete, dependin…" at bounding box center [464, 202] width 105 height 17
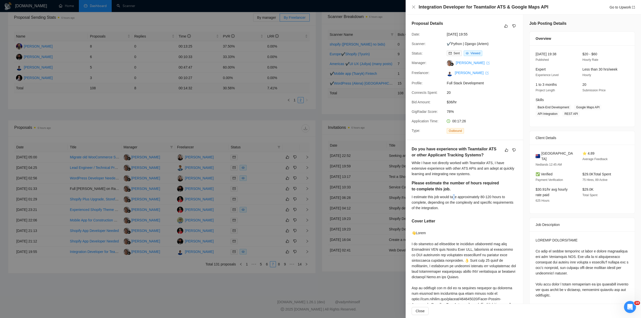
click at [455, 199] on div "I estimate this job would take approximately 80-120 hours to complete, dependin…" at bounding box center [464, 202] width 105 height 17
drag, startPoint x: 449, startPoint y: 197, endPoint x: 478, endPoint y: 198, distance: 28.6
click at [477, 199] on div "I estimate this job would take approximately 80-120 hours to complete, dependin…" at bounding box center [464, 202] width 105 height 17
click at [485, 198] on div "I estimate this job would take approximately 80-120 hours to complete, dependin…" at bounding box center [464, 202] width 105 height 17
drag, startPoint x: 480, startPoint y: 196, endPoint x: 483, endPoint y: 196, distance: 3.0
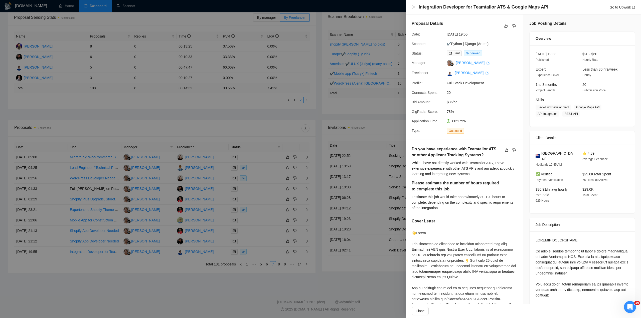
click at [480, 196] on div "I estimate this job would take approximately 80-120 hours to complete, dependin…" at bounding box center [464, 202] width 105 height 17
drag, startPoint x: 484, startPoint y: 196, endPoint x: 488, endPoint y: 196, distance: 4.5
click at [485, 196] on div "I estimate this job would take approximately 80-120 hours to complete, dependin…" at bounding box center [464, 202] width 105 height 17
drag, startPoint x: 491, startPoint y: 196, endPoint x: 502, endPoint y: 196, distance: 11.0
click at [492, 197] on div "I estimate this job would take approximately 80-120 hours to complete, dependin…" at bounding box center [464, 202] width 105 height 17
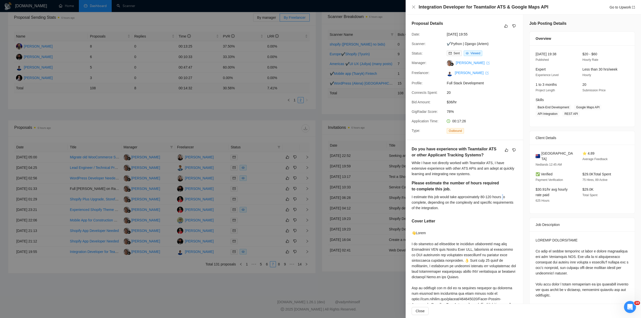
click at [503, 196] on div "I estimate this job would take approximately 80-120 hours to complete, dependin…" at bounding box center [464, 202] width 105 height 17
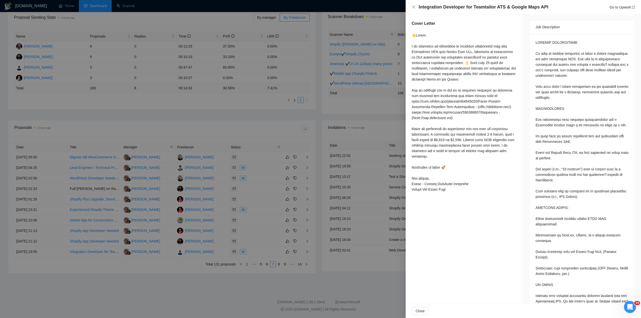
scroll to position [173, 0]
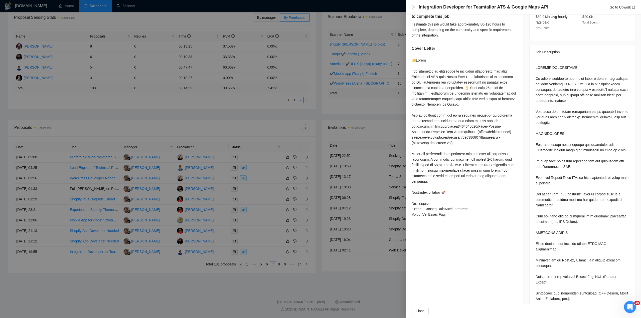
click at [456, 169] on div at bounding box center [464, 138] width 105 height 160
drag, startPoint x: 456, startPoint y: 169, endPoint x: 446, endPoint y: 167, distance: 10.1
click at [455, 169] on div at bounding box center [464, 138] width 105 height 160
click at [431, 164] on div at bounding box center [464, 138] width 105 height 160
drag, startPoint x: 411, startPoint y: 153, endPoint x: 500, endPoint y: 172, distance: 91.4
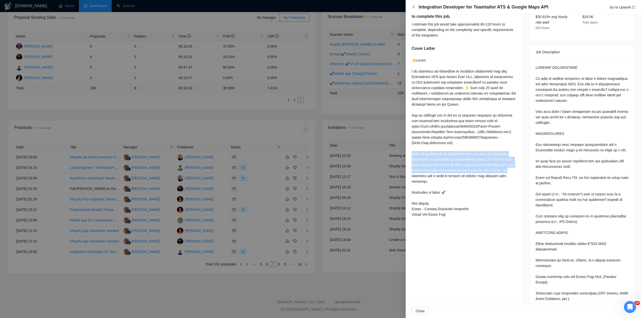
click at [500, 172] on div "Do you have experience with Teamtailor ATS or other Applicant Tracking Systems?…" at bounding box center [464, 96] width 117 height 258
click at [500, 172] on div at bounding box center [464, 138] width 105 height 160
click at [492, 170] on div at bounding box center [464, 138] width 105 height 160
click at [471, 166] on div at bounding box center [464, 138] width 105 height 160
click at [469, 165] on div at bounding box center [464, 138] width 105 height 160
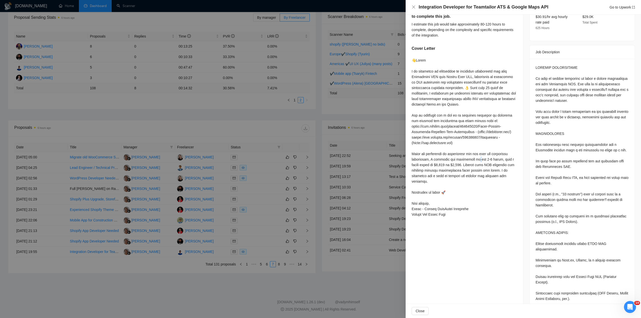
click at [477, 159] on div at bounding box center [464, 138] width 105 height 160
click at [480, 158] on div at bounding box center [464, 138] width 105 height 160
click at [453, 167] on div at bounding box center [464, 138] width 105 height 160
click at [456, 165] on div at bounding box center [464, 138] width 105 height 160
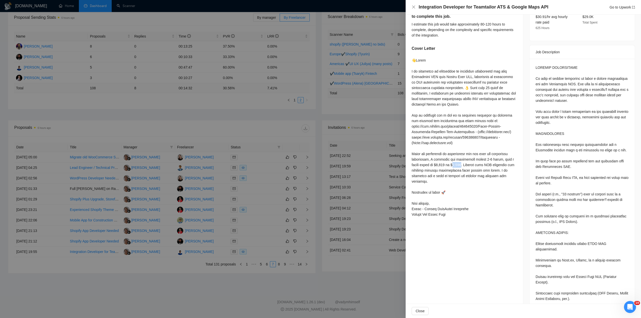
click at [455, 164] on div at bounding box center [464, 138] width 105 height 160
drag, startPoint x: 453, startPoint y: 164, endPoint x: 447, endPoint y: 162, distance: 6.4
click at [453, 164] on div at bounding box center [464, 138] width 105 height 160
click at [447, 162] on div at bounding box center [464, 138] width 105 height 160
click at [444, 163] on div at bounding box center [464, 138] width 105 height 160
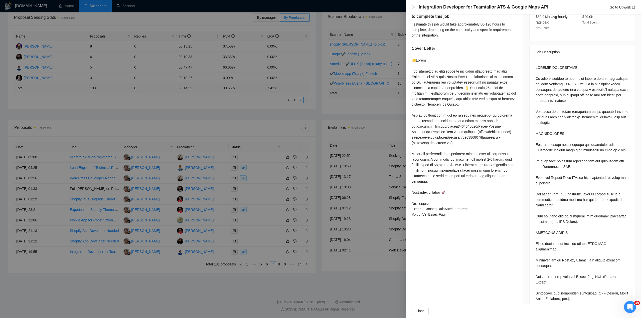
click at [444, 163] on div at bounding box center [464, 138] width 105 height 160
click at [445, 163] on div at bounding box center [464, 138] width 105 height 160
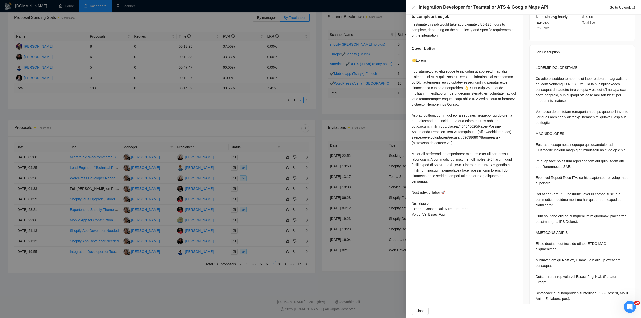
click at [445, 163] on div at bounding box center [464, 138] width 105 height 160
click at [473, 169] on div at bounding box center [464, 138] width 105 height 160
click at [464, 164] on div at bounding box center [464, 138] width 105 height 160
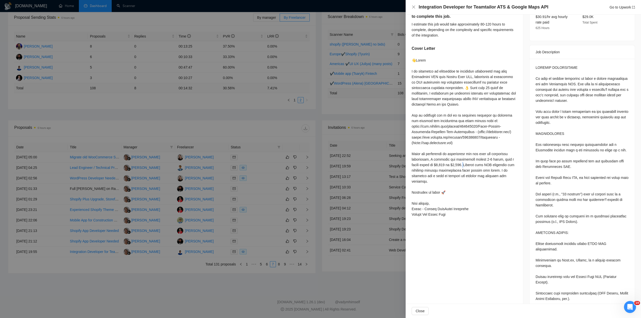
click at [465, 164] on div at bounding box center [464, 138] width 105 height 160
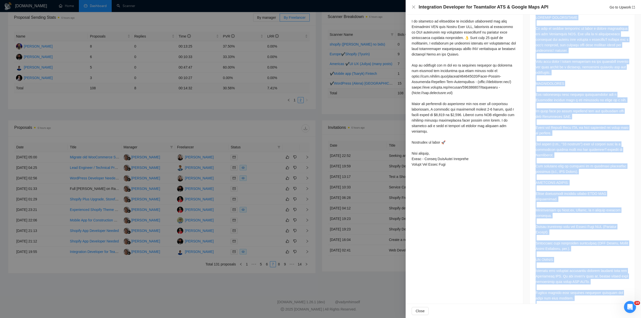
scroll to position [273, 0]
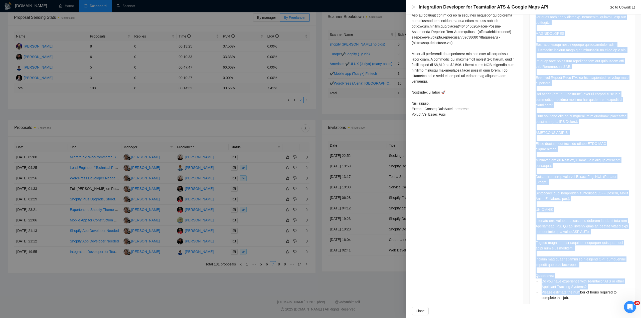
drag, startPoint x: 540, startPoint y: 73, endPoint x: 578, endPoint y: 279, distance: 209.3
click at [578, 282] on div "Questions: Do you have experience with Teamtailor ATS or other Applicant Tracki…" at bounding box center [582, 135] width 105 height 352
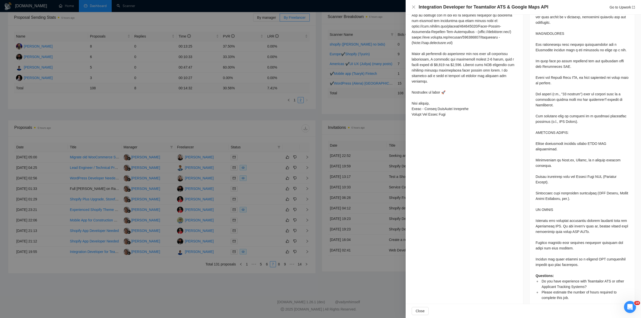
click at [506, 204] on div "Proposal Details Date: [DATE] 19:55 Scanner: ✔Python | Django (Artem) Status: S…" at bounding box center [465, 28] width 118 height 575
click at [355, 236] on div at bounding box center [320, 159] width 641 height 318
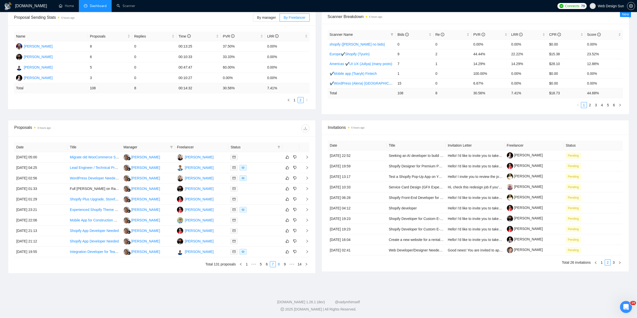
click at [279, 267] on link "8" at bounding box center [279, 265] width 6 height 6
click at [253, 157] on div at bounding box center [256, 158] width 50 height 6
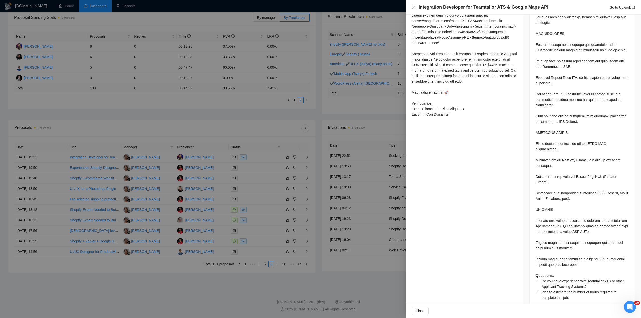
click at [346, 263] on div at bounding box center [320, 159] width 641 height 318
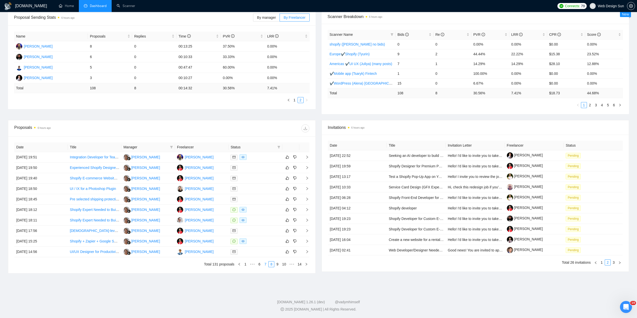
click at [265, 264] on link "7" at bounding box center [266, 265] width 6 height 6
click at [279, 264] on link "8" at bounding box center [279, 265] width 6 height 6
click at [252, 158] on div at bounding box center [256, 158] width 50 height 6
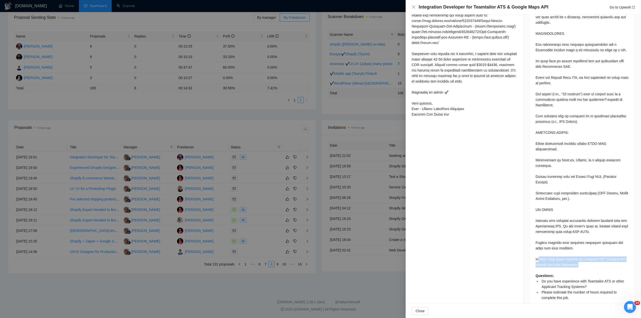
drag, startPoint x: 580, startPoint y: 253, endPoint x: 538, endPoint y: 245, distance: 43.5
click at [538, 245] on div "Questions: Do you have experience with Teamtailor ATS or other Applicant Tracki…" at bounding box center [582, 133] width 93 height 336
click at [537, 245] on div "Questions: Do you have experience with Teamtailor ATS or other Applicant Tracki…" at bounding box center [582, 133] width 93 height 336
click at [536, 245] on div "Questions: Do you have experience with Teamtailor ATS or other Applicant Tracki…" at bounding box center [582, 133] width 93 height 336
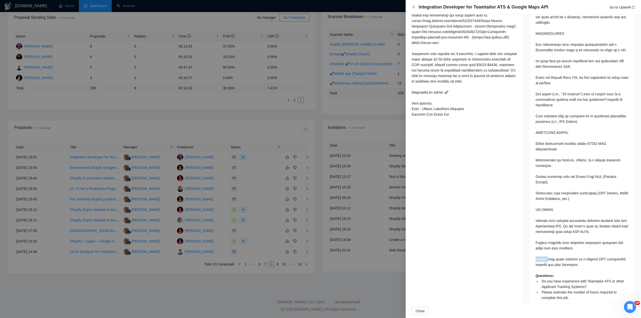
click at [534, 245] on div "Questions: Do you have experience with Teamtailor ATS or other Applicant Tracki…" at bounding box center [582, 135] width 105 height 352
click at [538, 247] on div "Questions: Do you have experience with Teamtailor ATS or other Applicant Tracki…" at bounding box center [582, 133] width 93 height 336
click at [539, 247] on div "Questions: Do you have experience with Teamtailor ATS or other Applicant Tracki…" at bounding box center [582, 133] width 93 height 336
click at [546, 252] on div "Questions: Do you have experience with Teamtailor ATS or other Applicant Tracki…" at bounding box center [582, 133] width 93 height 336
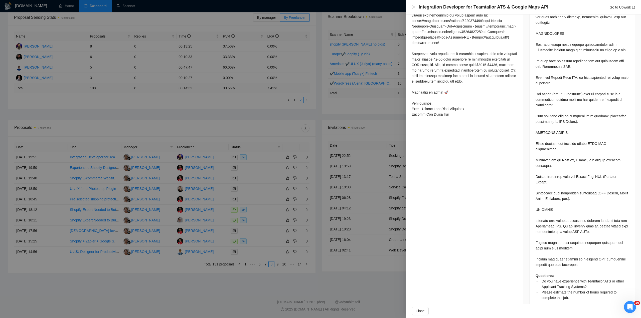
drag, startPoint x: 551, startPoint y: 249, endPoint x: 582, endPoint y: 252, distance: 30.7
click at [551, 249] on div "Questions: Do you have experience with Teamtailor ATS or other Applicant Tracki…" at bounding box center [582, 133] width 93 height 336
drag, startPoint x: 587, startPoint y: 253, endPoint x: 535, endPoint y: 243, distance: 52.7
click at [536, 243] on div "Questions: Do you have experience with Teamtailor ATS or other Applicant Tracki…" at bounding box center [582, 133] width 93 height 336
click at [549, 246] on div "Questions: Do you have experience with Teamtailor ATS or other Applicant Tracki…" at bounding box center [582, 133] width 93 height 336
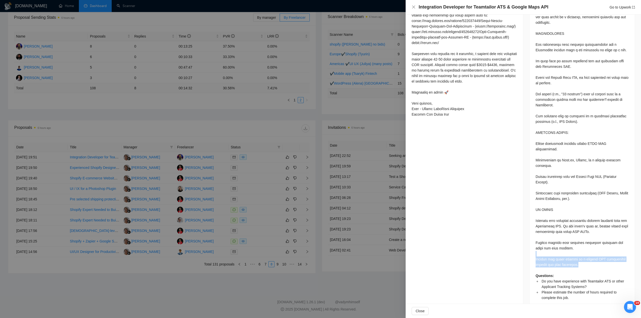
click at [593, 245] on div "Questions: Do you have experience with Teamtailor ATS or other Applicant Tracki…" at bounding box center [582, 133] width 93 height 336
click at [594, 248] on div "Questions: Do you have experience with Teamtailor ATS or other Applicant Tracki…" at bounding box center [582, 133] width 93 height 336
click at [567, 249] on div "Questions: Do you have experience with Teamtailor ATS or other Applicant Tracki…" at bounding box center [582, 133] width 93 height 336
click at [566, 248] on div "Questions: Do you have experience with Teamtailor ATS or other Applicant Tracki…" at bounding box center [582, 133] width 93 height 336
click at [566, 246] on div "Questions: Do you have experience with Teamtailor ATS or other Applicant Tracki…" at bounding box center [582, 133] width 93 height 336
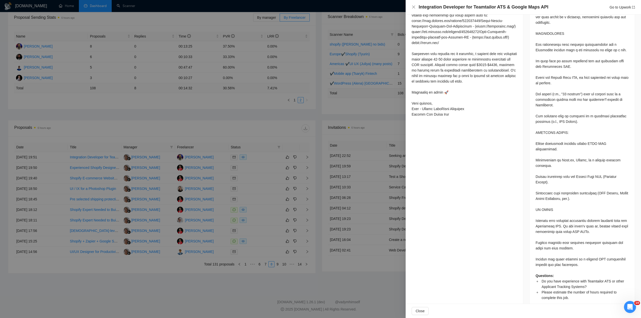
click at [565, 243] on div "Questions: Do you have experience with Teamtailor ATS or other Applicant Tracki…" at bounding box center [582, 133] width 93 height 336
click at [565, 247] on div "Questions: Do you have experience with Teamtailor ATS or other Applicant Tracki…" at bounding box center [582, 133] width 93 height 336
click at [564, 247] on div "Questions: Do you have experience with Teamtailor ATS or other Applicant Tracki…" at bounding box center [582, 133] width 93 height 336
click at [573, 252] on div "Questions: Do you have experience with Teamtailor ATS or other Applicant Tracki…" at bounding box center [582, 133] width 93 height 336
click at [582, 251] on div "Questions: Do you have experience with Teamtailor ATS or other Applicant Tracki…" at bounding box center [582, 133] width 93 height 336
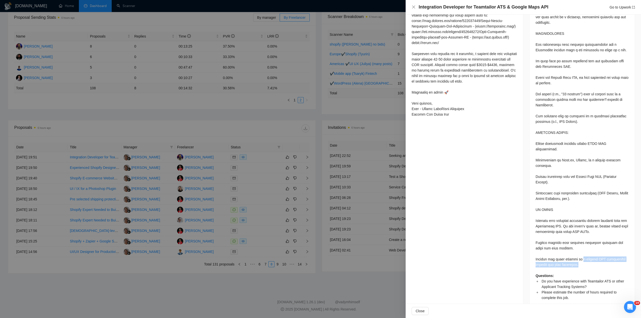
drag, startPoint x: 581, startPoint y: 251, endPoint x: 591, endPoint y: 244, distance: 12.9
click at [580, 251] on div "Questions: Do you have experience with Teamtailor ATS or other Applicant Tracki…" at bounding box center [582, 133] width 93 height 336
click at [597, 247] on div "Questions: Do you have experience with Teamtailor ATS or other Applicant Tracki…" at bounding box center [582, 133] width 93 height 336
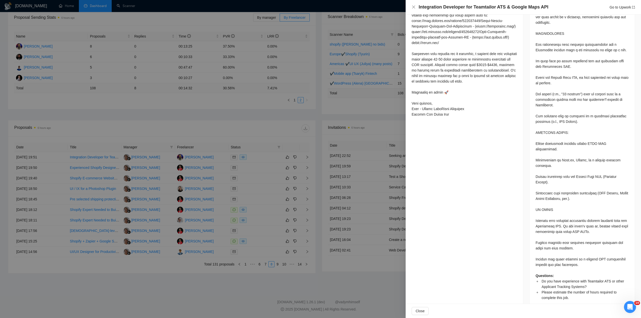
click at [596, 247] on div "Questions: Do you have experience with Teamtailor ATS or other Applicant Tracki…" at bounding box center [582, 133] width 93 height 336
drag, startPoint x: 594, startPoint y: 247, endPoint x: 597, endPoint y: 246, distance: 2.5
click at [596, 247] on div "Questions: Do you have experience with Teamtailor ATS or other Applicant Tracki…" at bounding box center [582, 133] width 93 height 336
click at [597, 246] on div "Questions: Do you have experience with Teamtailor ATS or other Applicant Tracki…" at bounding box center [582, 133] width 93 height 336
click at [597, 247] on div "Questions: Do you have experience with Teamtailor ATS or other Applicant Tracki…" at bounding box center [582, 133] width 93 height 336
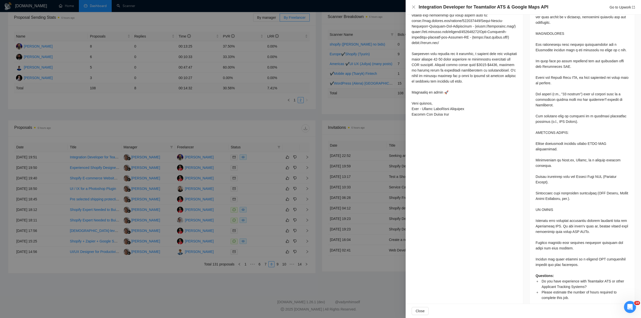
click at [601, 247] on div "Questions: Do you have experience with Teamtailor ATS or other Applicant Tracki…" at bounding box center [582, 133] width 93 height 336
click at [597, 247] on div "Questions: Do you have experience with Teamtailor ATS or other Applicant Tracki…" at bounding box center [582, 133] width 93 height 336
click at [596, 247] on div "Questions: Do you have experience with Teamtailor ATS or other Applicant Tracki…" at bounding box center [582, 133] width 93 height 336
click at [595, 247] on div "Questions: Do you have experience with Teamtailor ATS or other Applicant Tracki…" at bounding box center [582, 133] width 93 height 336
click at [594, 247] on div "Questions: Do you have experience with Teamtailor ATS or other Applicant Tracki…" at bounding box center [582, 133] width 93 height 336
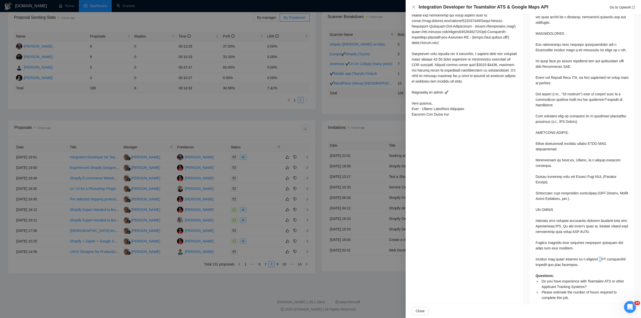
click at [594, 247] on div "Questions: Do you have experience with Teamtailor ATS or other Applicant Tracki…" at bounding box center [582, 133] width 93 height 336
click at [598, 247] on div "Questions: Do you have experience with Teamtailor ATS or other Applicant Tracki…" at bounding box center [582, 133] width 93 height 336
click at [584, 253] on div "Questions: Do you have experience with Teamtailor ATS or other Applicant Tracki…" at bounding box center [582, 133] width 93 height 336
click at [583, 252] on div "Questions: Do you have experience with Teamtailor ATS or other Applicant Tracki…" at bounding box center [582, 133] width 93 height 336
drag, startPoint x: 576, startPoint y: 253, endPoint x: 561, endPoint y: 247, distance: 16.1
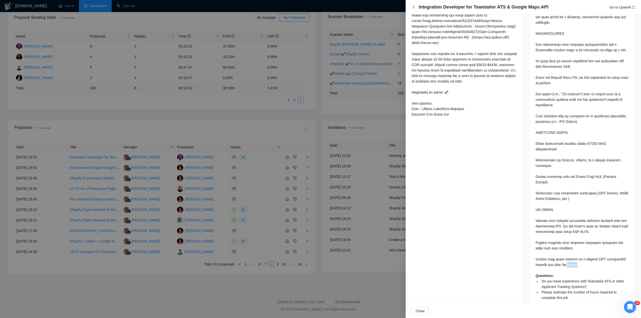
click at [565, 250] on div "Questions: Do you have experience with Teamtailor ATS or other Applicant Tracki…" at bounding box center [582, 133] width 93 height 336
click at [558, 245] on div "Questions: Do you have experience with Teamtailor ATS or other Applicant Tracki…" at bounding box center [582, 133] width 93 height 336
drag, startPoint x: 554, startPoint y: 246, endPoint x: 572, endPoint y: 245, distance: 18.3
click at [571, 246] on div "Questions: Do you have experience with Teamtailor ATS or other Applicant Tracki…" at bounding box center [582, 133] width 93 height 336
click at [573, 246] on div "Questions: Do you have experience with Teamtailor ATS or other Applicant Tracki…" at bounding box center [582, 133] width 93 height 336
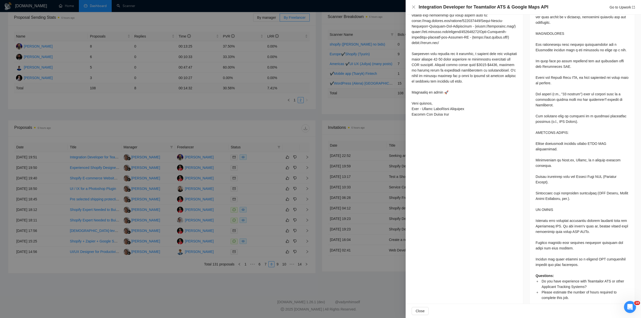
click at [582, 253] on div "Questions: Do you have experience with Teamtailor ATS or other Applicant Tracki…" at bounding box center [582, 133] width 93 height 336
drag, startPoint x: 581, startPoint y: 252, endPoint x: 538, endPoint y: 248, distance: 43.0
click at [540, 250] on div "Questions: Do you have experience with Teamtailor ATS or other Applicant Tracki…" at bounding box center [582, 133] width 93 height 336
click at [538, 248] on div "Questions: Do you have experience with Teamtailor ATS or other Applicant Tracki…" at bounding box center [582, 133] width 93 height 336
drag, startPoint x: 533, startPoint y: 246, endPoint x: 584, endPoint y: 255, distance: 51.8
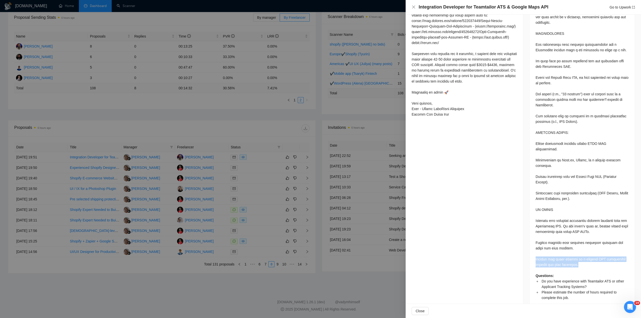
click at [584, 255] on div "Questions: Do you have experience with Teamtailor ATS or other Applicant Tracki…" at bounding box center [582, 135] width 105 height 352
click at [583, 255] on div "Questions: Do you have experience with Teamtailor ATS or other Applicant Tracki…" at bounding box center [582, 133] width 93 height 336
drag, startPoint x: 579, startPoint y: 253, endPoint x: 533, endPoint y: 244, distance: 47.5
click at [532, 244] on div "Questions: Do you have experience with Teamtailor ATS or other Applicant Tracki…" at bounding box center [582, 135] width 105 height 352
click at [539, 243] on div "Questions: Do you have experience with Teamtailor ATS or other Applicant Tracki…" at bounding box center [582, 133] width 93 height 336
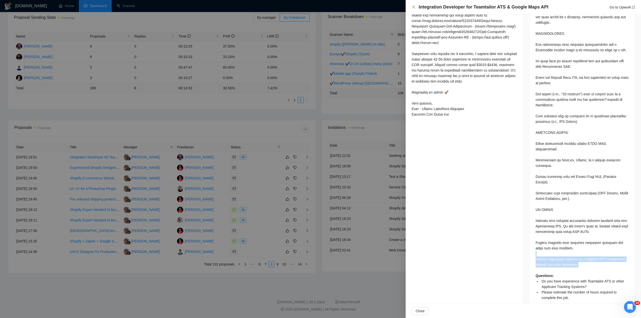
click at [539, 246] on div "Questions: Do you have experience with Teamtailor ATS or other Applicant Tracki…" at bounding box center [582, 133] width 93 height 336
click at [548, 245] on div "Questions: Do you have experience with Teamtailor ATS or other Applicant Tracki…" at bounding box center [582, 133] width 93 height 336
click at [552, 249] on div "Questions: Do you have experience with Teamtailor ATS or other Applicant Tracki…" at bounding box center [582, 133] width 93 height 336
click at [553, 247] on div "Questions: Do you have experience with Teamtailor ATS or other Applicant Tracki…" at bounding box center [582, 133] width 93 height 336
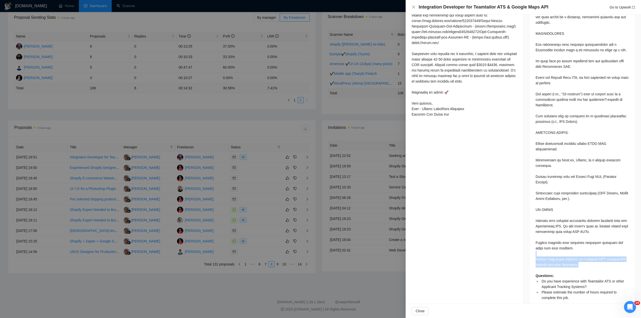
click at [554, 247] on div "Questions: Do you have experience with Teamtailor ATS or other Applicant Tracki…" at bounding box center [582, 133] width 93 height 336
click at [555, 246] on div "Questions: Do you have experience with Teamtailor ATS or other Applicant Tracki…" at bounding box center [582, 133] width 93 height 336
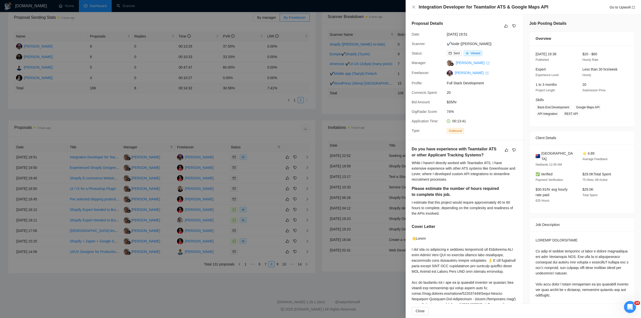
scroll to position [100, 0]
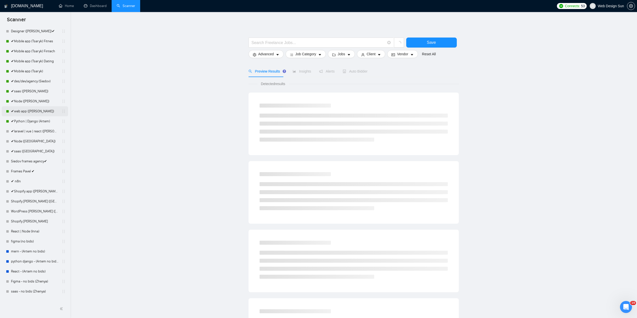
scroll to position [125, 0]
click at [35, 155] on link "✔Node ([PERSON_NAME])" at bounding box center [35, 152] width 48 height 10
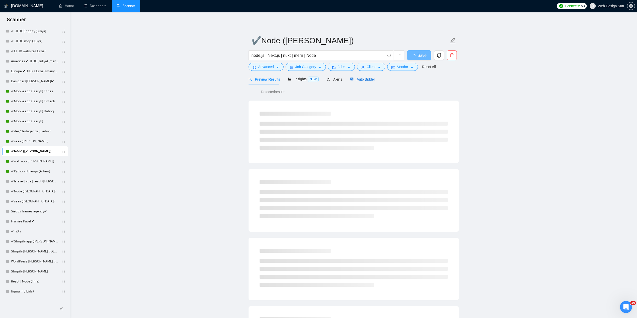
click at [368, 81] on span "Auto Bidder" at bounding box center [362, 79] width 25 height 4
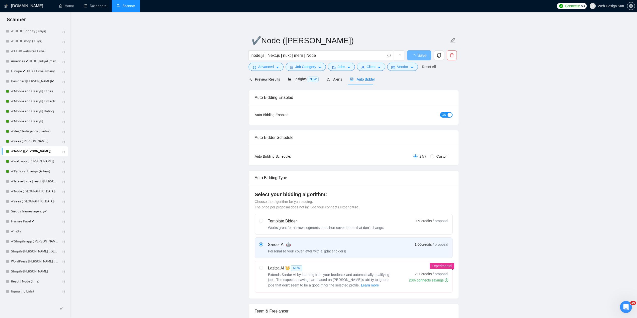
radio input "false"
radio input "true"
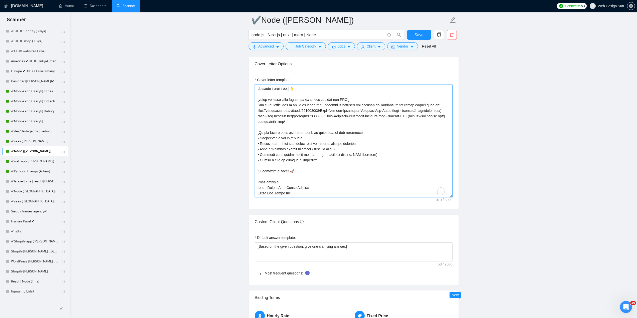
scroll to position [25, 0]
drag, startPoint x: 321, startPoint y: 163, endPoint x: 263, endPoint y: 142, distance: 62.0
click at [263, 142] on textarea "Cover letter template:" at bounding box center [354, 141] width 198 height 113
click at [269, 136] on textarea "Cover letter template:" at bounding box center [354, 141] width 198 height 113
drag, startPoint x: 273, startPoint y: 136, endPoint x: 275, endPoint y: 137, distance: 2.9
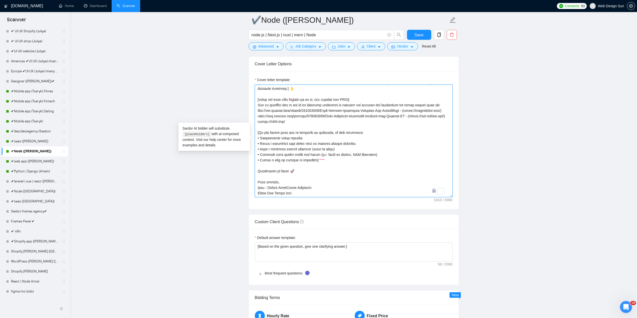
click at [273, 136] on textarea "Cover letter template:" at bounding box center [354, 141] width 198 height 113
click at [281, 137] on textarea "Cover letter template:" at bounding box center [354, 141] width 198 height 113
click at [283, 136] on textarea "Cover letter template:" at bounding box center [354, 141] width 198 height 113
click at [301, 137] on textarea "Cover letter template:" at bounding box center [354, 141] width 198 height 113
click at [305, 137] on textarea "Cover letter template:" at bounding box center [354, 141] width 198 height 113
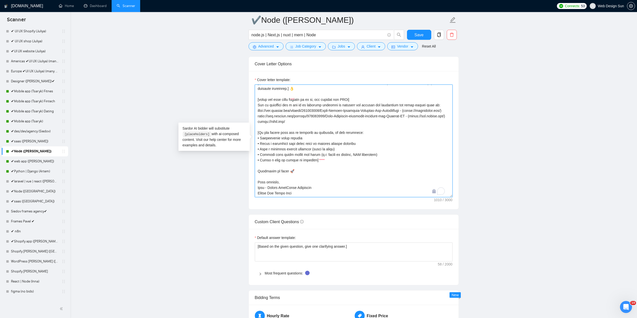
click at [321, 136] on textarea "Cover letter template:" at bounding box center [354, 141] width 198 height 113
click at [322, 136] on textarea "Cover letter template:" at bounding box center [354, 141] width 198 height 113
click at [321, 136] on textarea "Cover letter template:" at bounding box center [354, 141] width 198 height 113
click at [331, 136] on textarea "Cover letter template:" at bounding box center [354, 141] width 198 height 113
drag, startPoint x: 342, startPoint y: 136, endPoint x: 346, endPoint y: 136, distance: 4.3
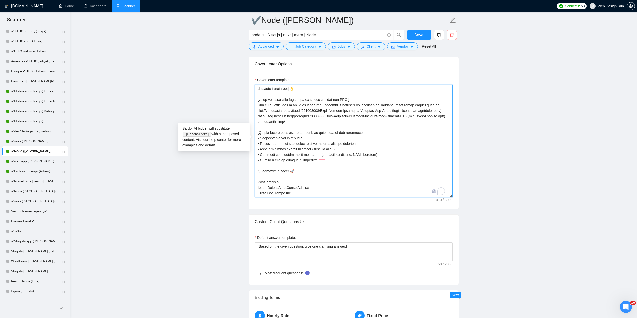
click at [342, 136] on textarea "Cover letter template:" at bounding box center [354, 141] width 198 height 113
click at [354, 135] on textarea "Cover letter template:" at bounding box center [354, 141] width 198 height 113
drag, startPoint x: 263, startPoint y: 141, endPoint x: 311, endPoint y: 157, distance: 50.9
click at [311, 157] on textarea "Cover letter template:" at bounding box center [354, 141] width 198 height 113
click at [299, 160] on textarea "Cover letter template:" at bounding box center [354, 141] width 198 height 113
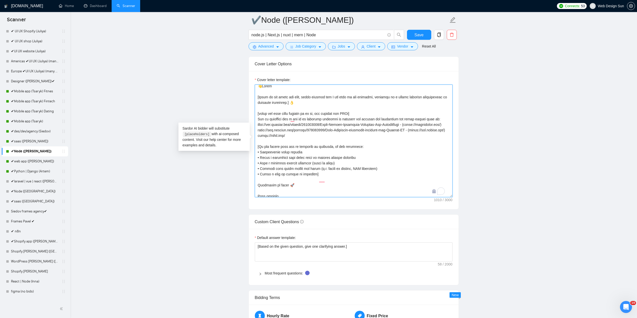
scroll to position [0, 0]
click at [290, 174] on textarea "Cover letter template:" at bounding box center [354, 141] width 198 height 113
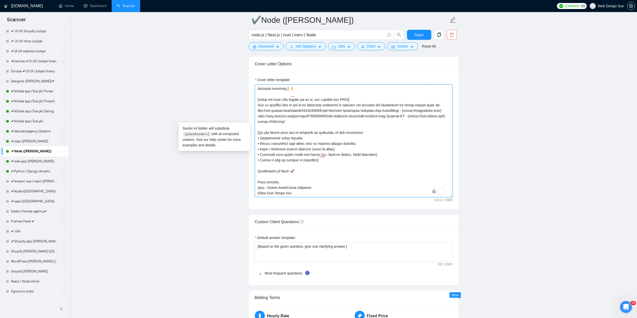
scroll to position [626, 0]
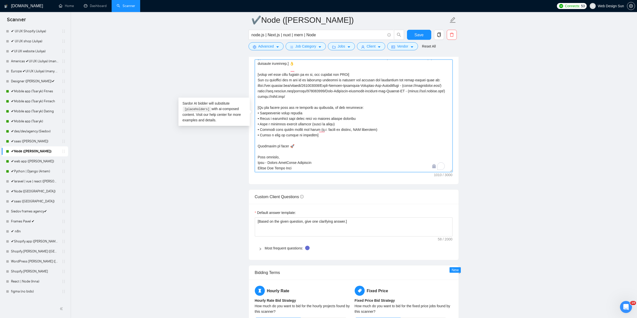
drag, startPoint x: 259, startPoint y: 107, endPoint x: 281, endPoint y: 107, distance: 22.3
click at [281, 107] on textarea "Cover letter template:" at bounding box center [354, 116] width 198 height 113
click at [276, 108] on textarea "Cover letter template:" at bounding box center [354, 116] width 198 height 113
click at [279, 109] on textarea "Cover letter template:" at bounding box center [354, 116] width 198 height 113
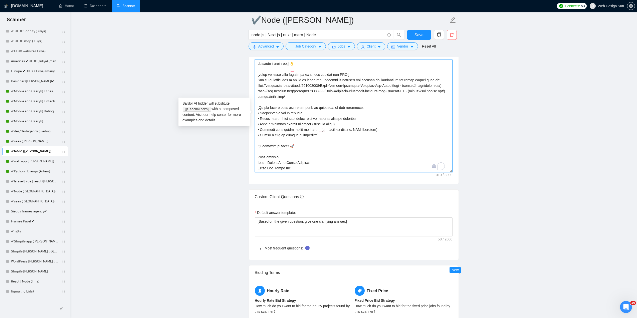
click at [284, 108] on textarea "Cover letter template:" at bounding box center [354, 116] width 198 height 113
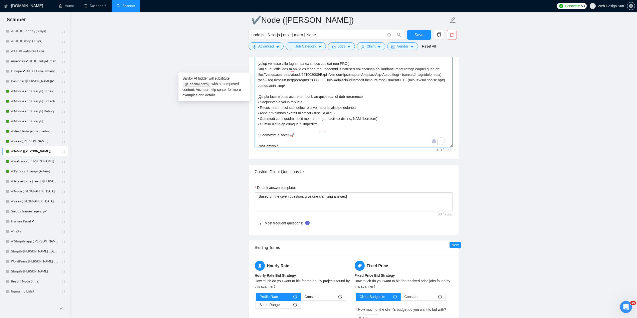
scroll to position [0, 0]
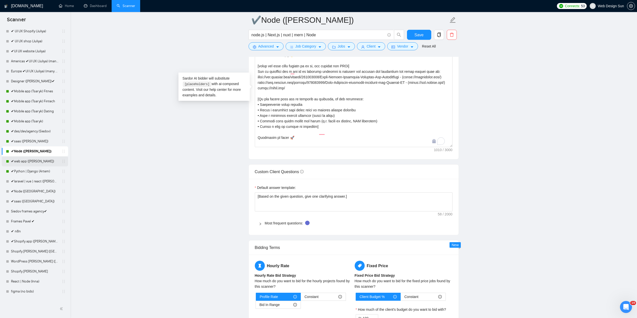
click at [26, 161] on link "✔web app (Pavel)" at bounding box center [35, 162] width 48 height 10
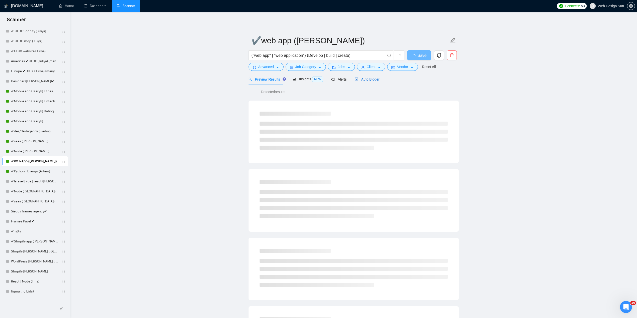
click at [355, 78] on icon "robot" at bounding box center [357, 80] width 4 height 4
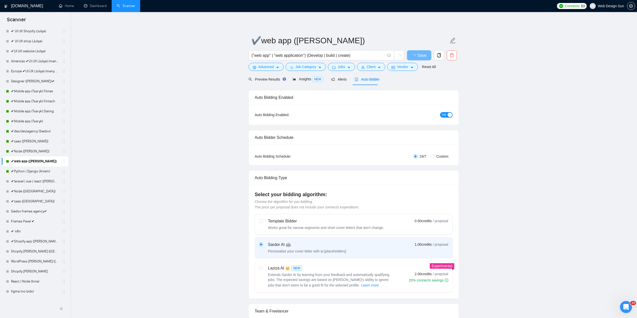
radio input "false"
radio input "true"
